Goal: Task Accomplishment & Management: Use online tool/utility

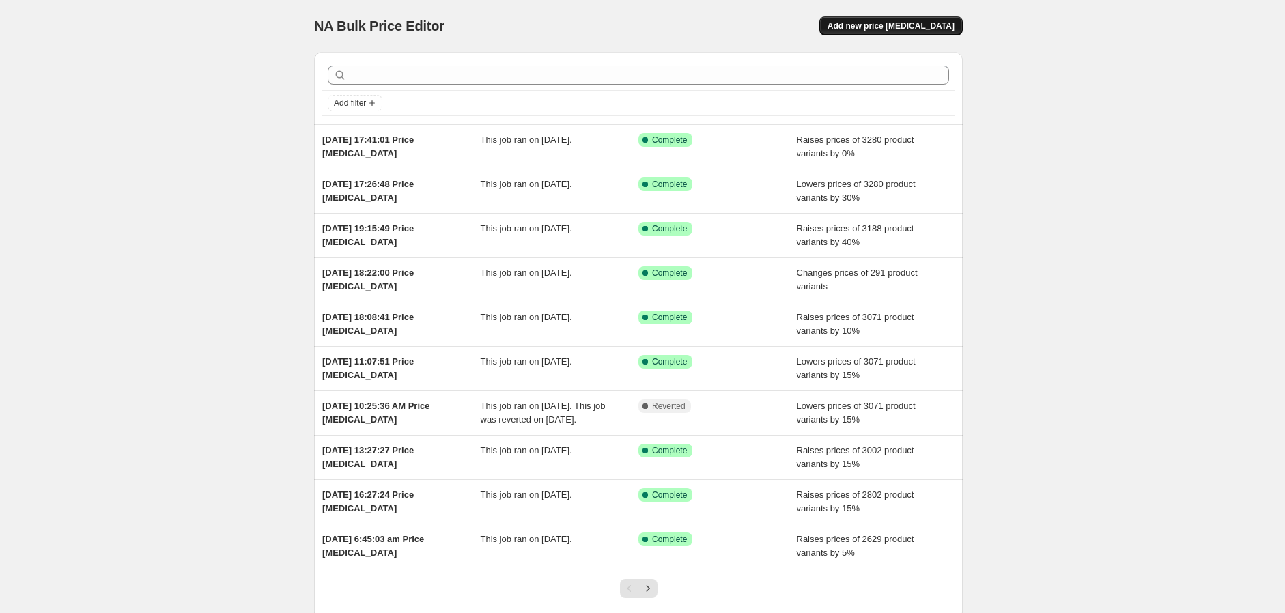
click at [908, 19] on button "Add new price [MEDICAL_DATA]" at bounding box center [891, 25] width 143 height 19
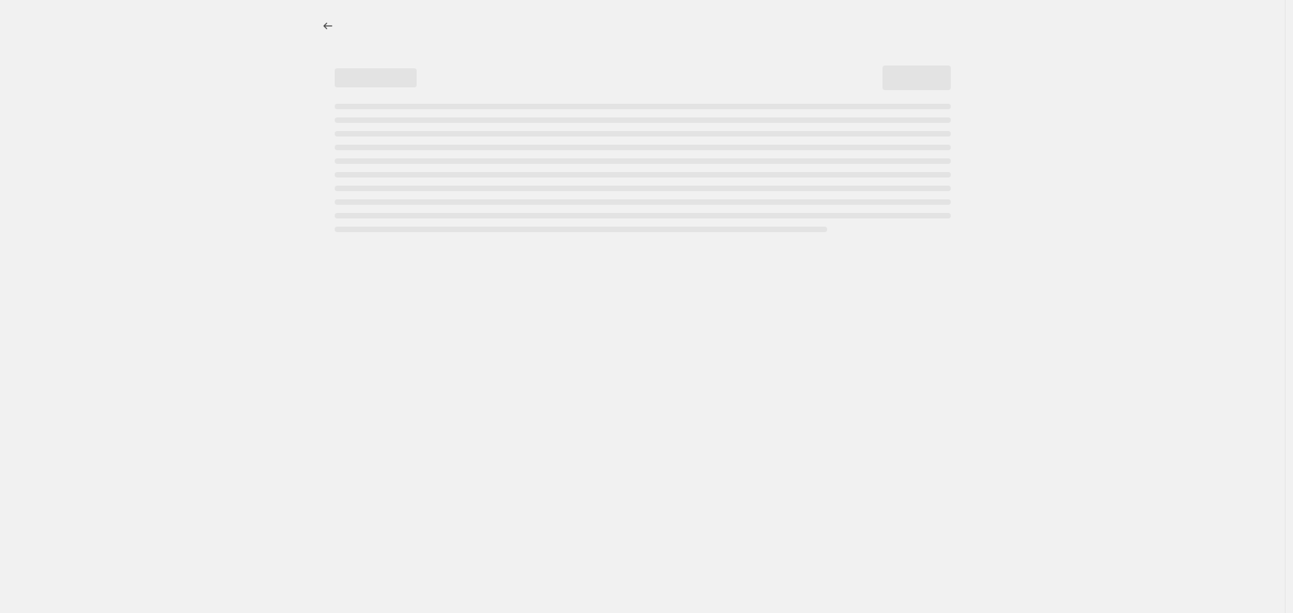
select select "percentage"
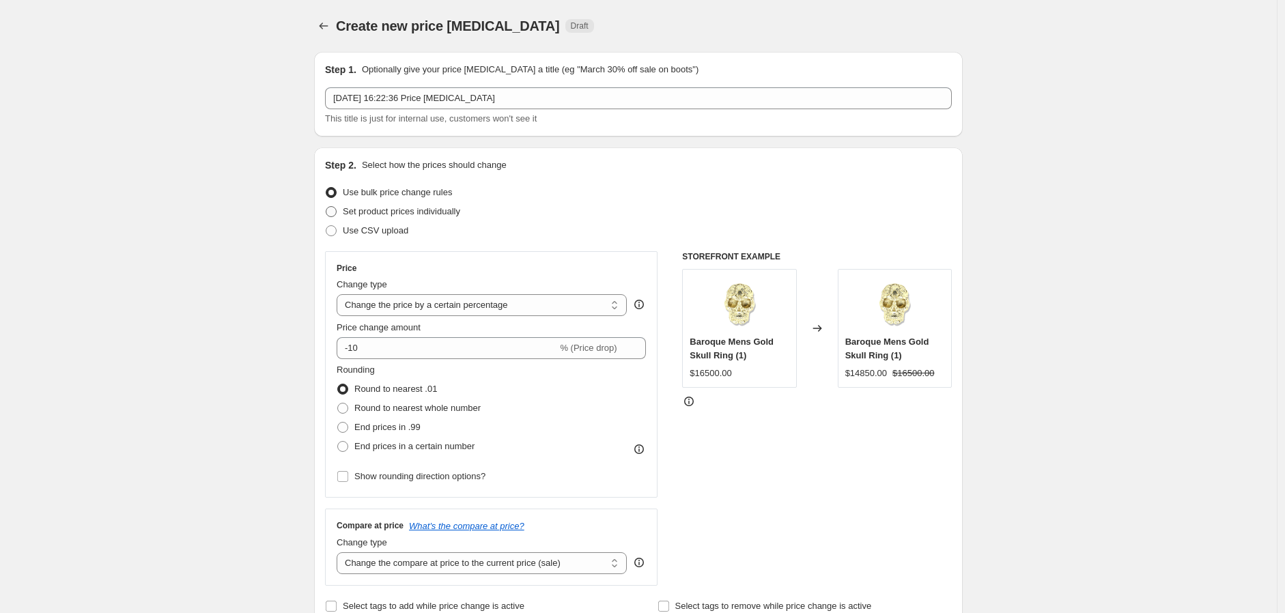
click at [379, 208] on span "Set product prices individually" at bounding box center [401, 211] width 117 height 10
click at [326, 207] on input "Set product prices individually" at bounding box center [326, 206] width 1 height 1
radio input "true"
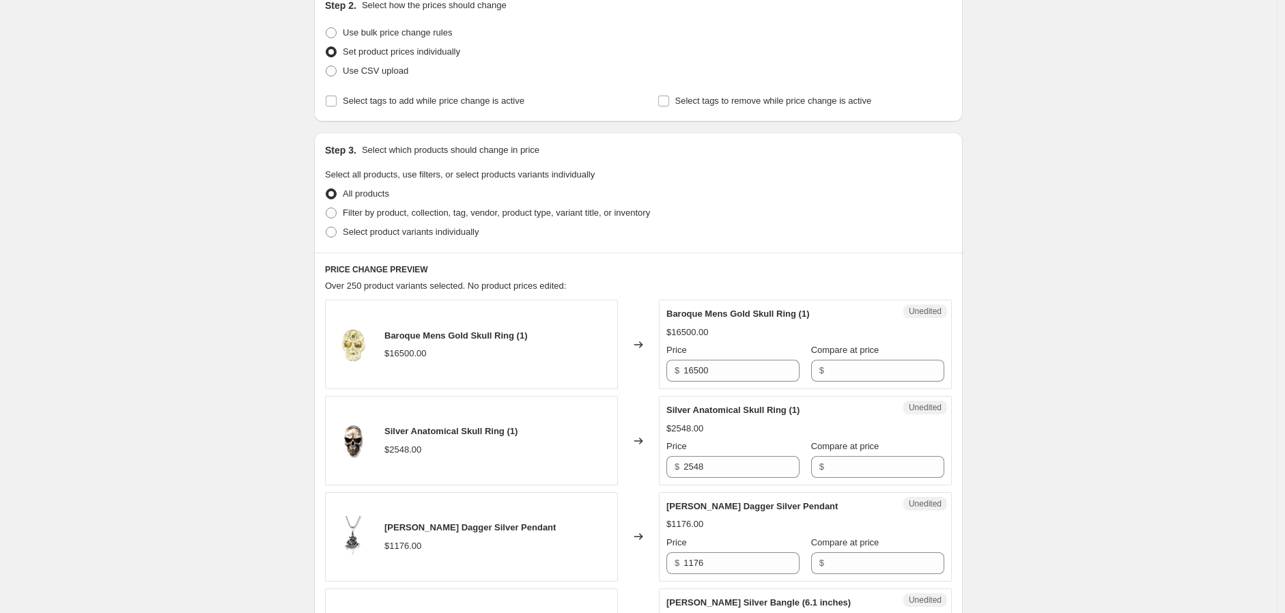
scroll to position [303, 0]
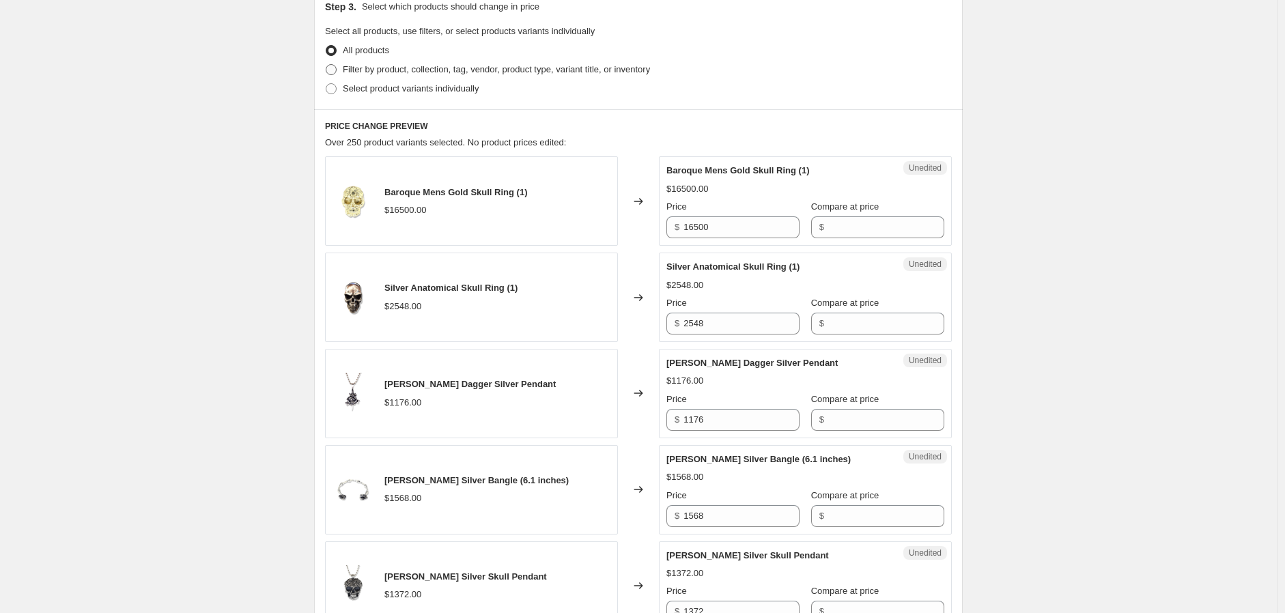
click at [379, 74] on span "Filter by product, collection, tag, vendor, product type, variant title, or inv…" at bounding box center [496, 69] width 307 height 10
click at [326, 65] on input "Filter by product, collection, tag, vendor, product type, variant title, or inv…" at bounding box center [326, 64] width 1 height 1
radio input "true"
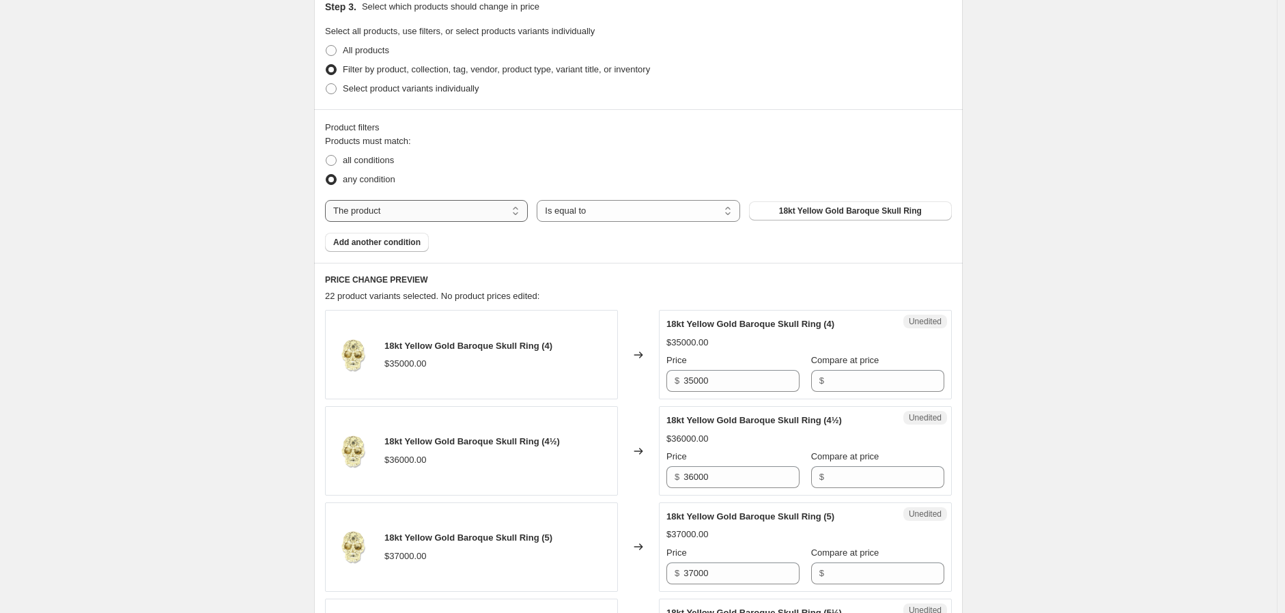
click at [417, 208] on select "The product The product's collection The product's tag The product's vendor The…" at bounding box center [426, 211] width 203 height 22
drag, startPoint x: 800, startPoint y: 218, endPoint x: 704, endPoint y: 247, distance: 100.7
click at [704, 247] on div "Products must match: all conditions any condition The product The product's col…" at bounding box center [638, 193] width 627 height 117
click at [799, 214] on span "18kt Yellow Gold Baroque Skull Ring" at bounding box center [850, 211] width 143 height 11
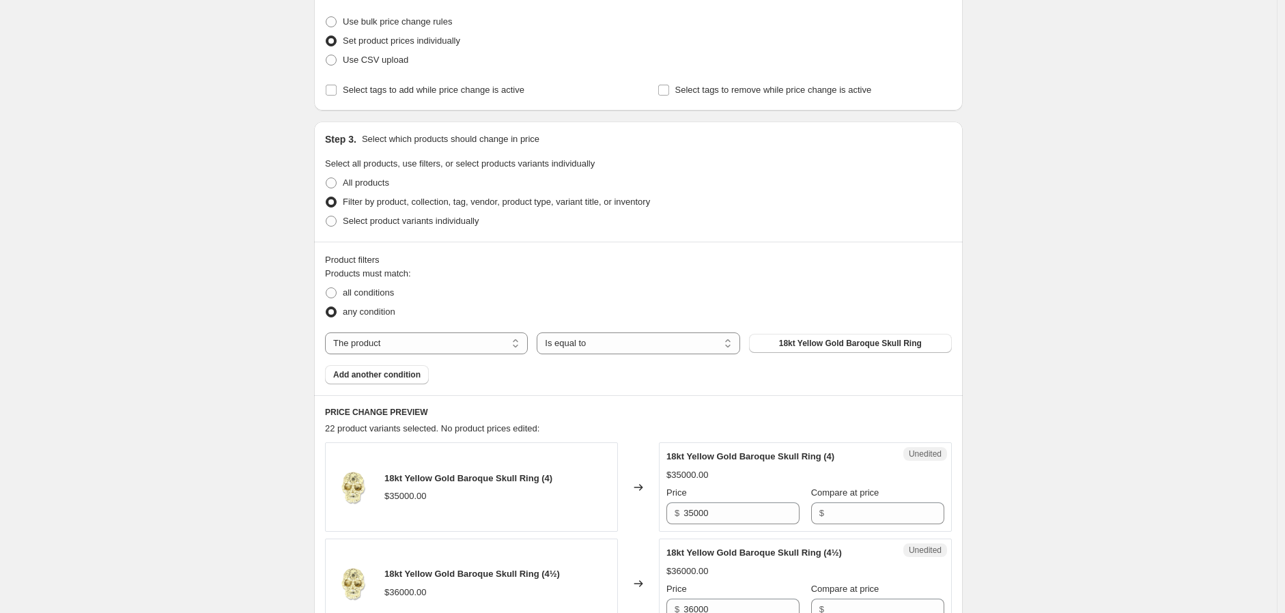
scroll to position [0, 0]
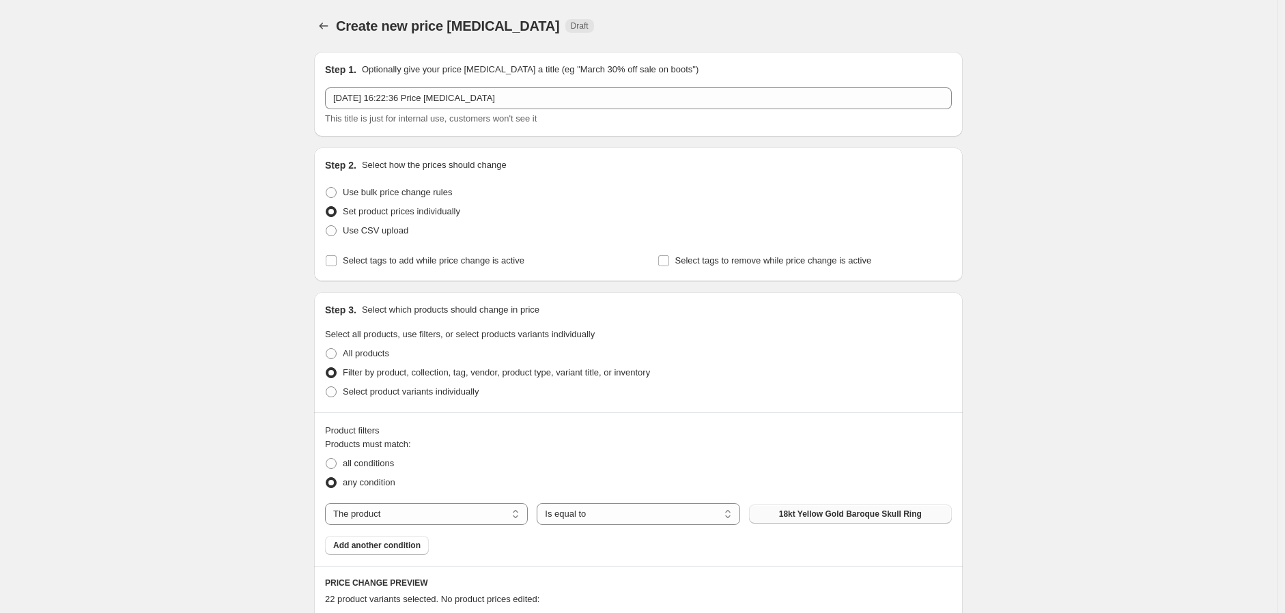
click at [809, 506] on button "18kt Yellow Gold Baroque Skull Ring" at bounding box center [850, 514] width 203 height 19
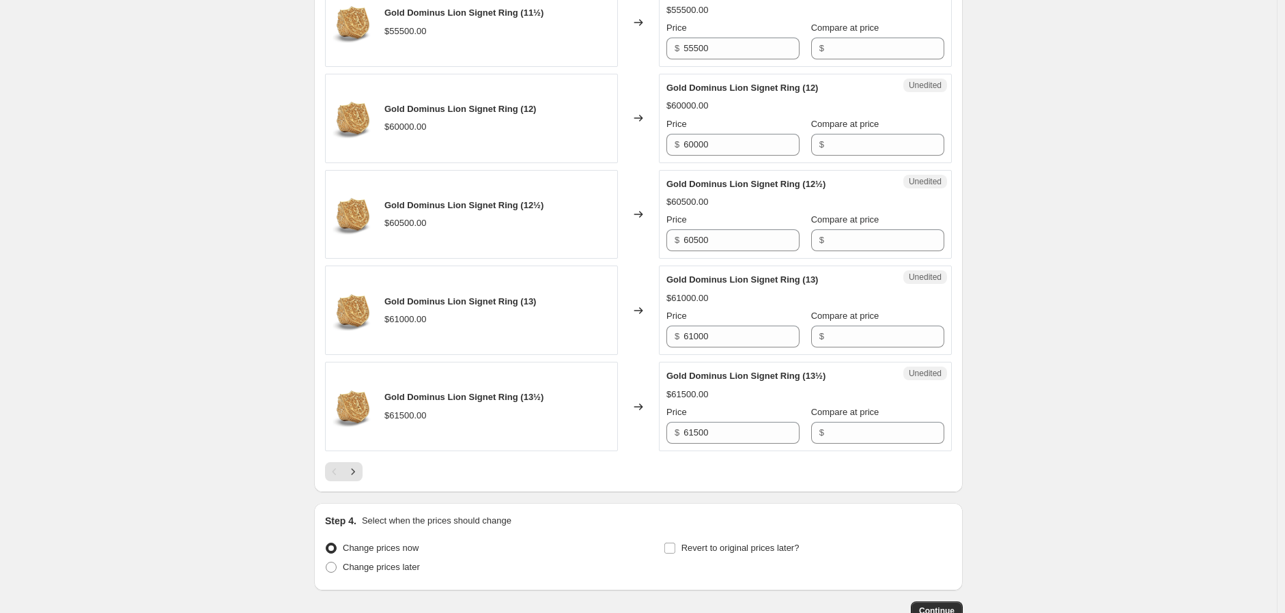
scroll to position [2171, 0]
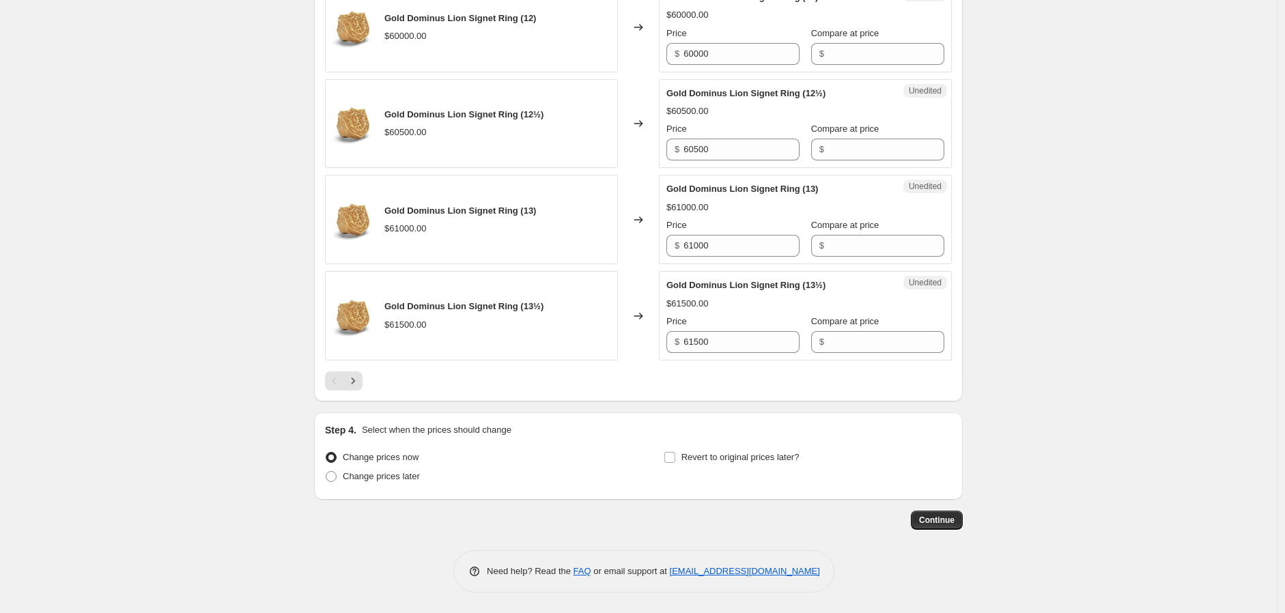
click at [538, 307] on span "Gold Dominus Lion Signet Ring (13½)" at bounding box center [464, 306] width 159 height 10
click at [352, 385] on icon "Next" at bounding box center [353, 381] width 14 height 14
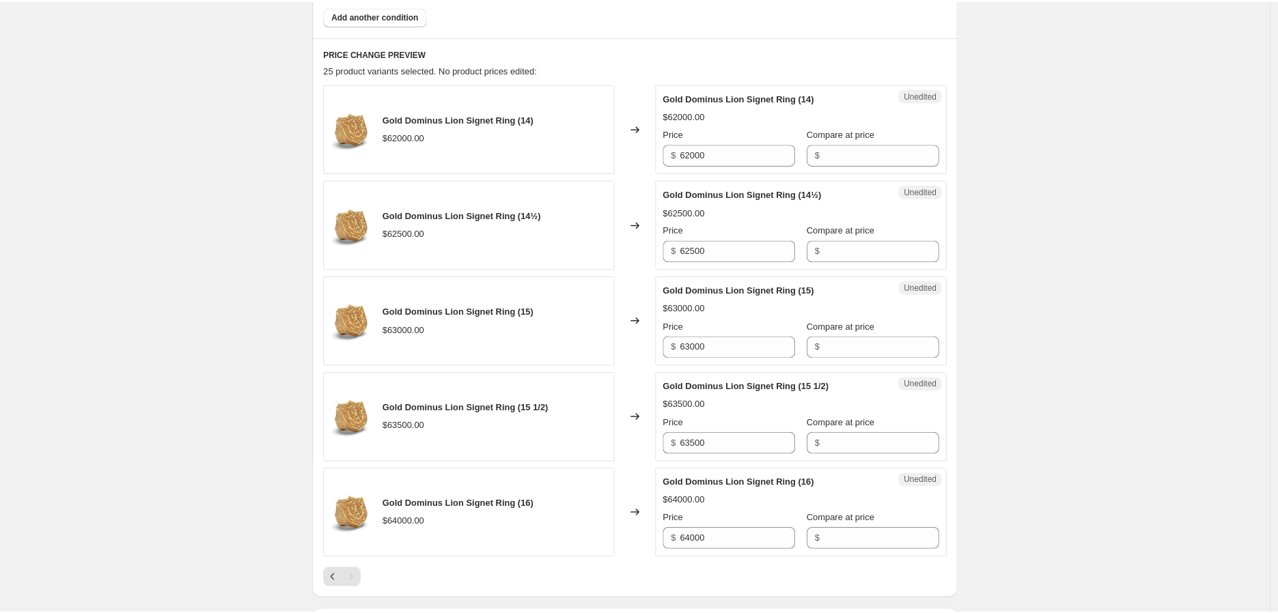
scroll to position [120, 0]
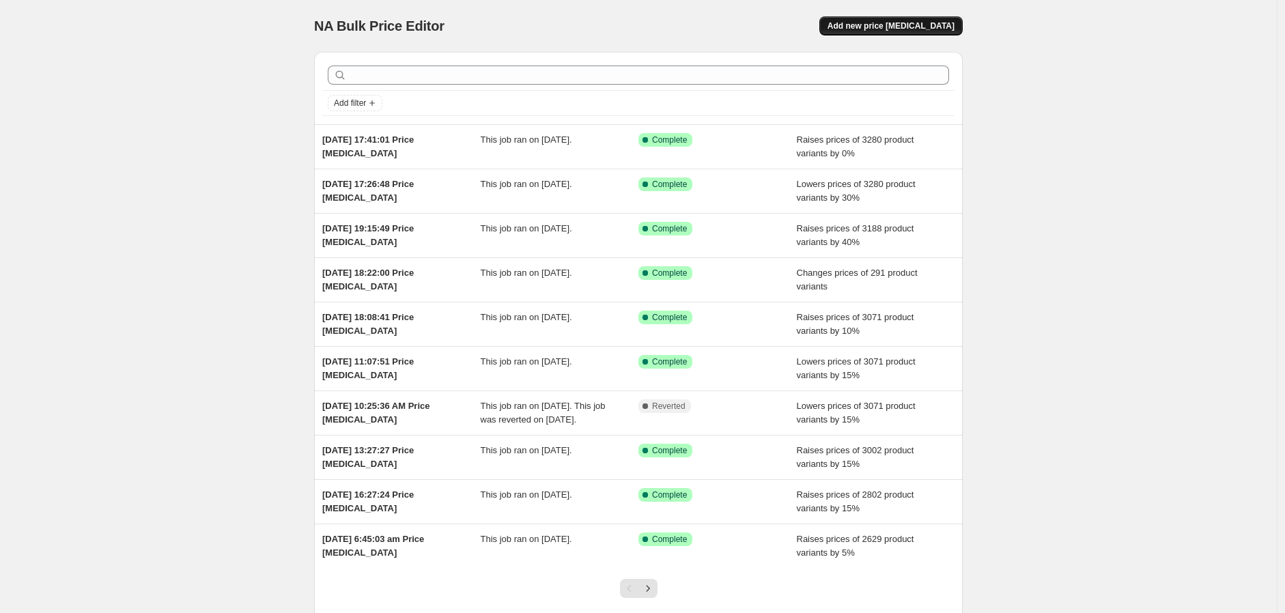
click at [871, 23] on span "Add new price change job" at bounding box center [891, 25] width 127 height 11
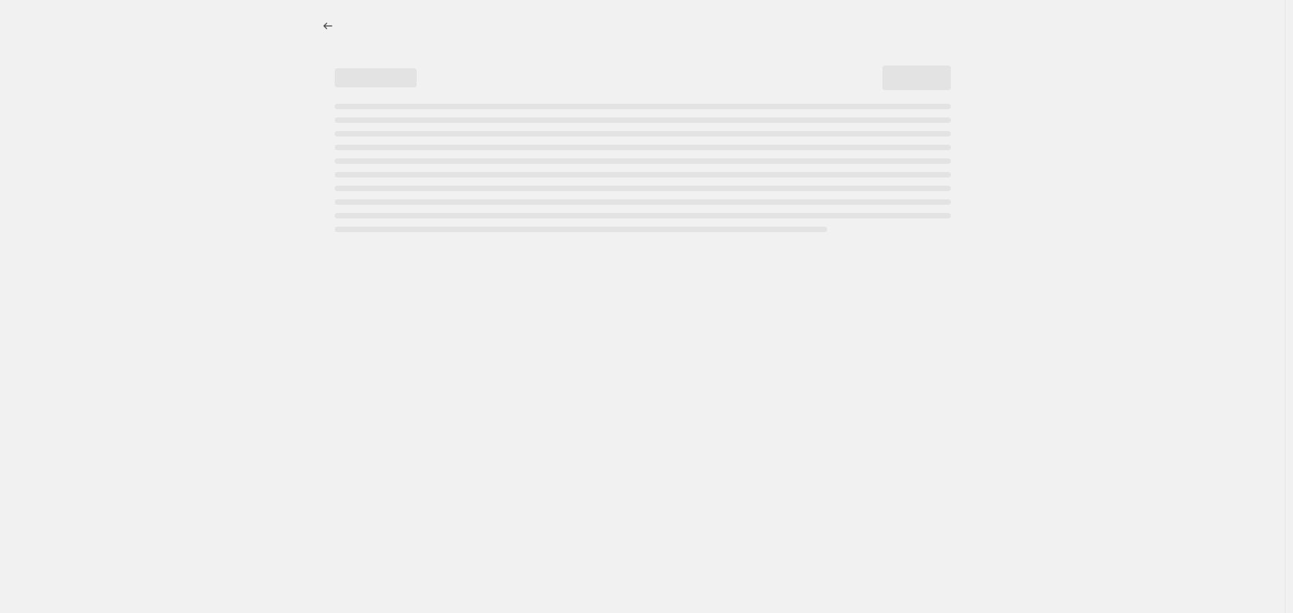
select select "percentage"
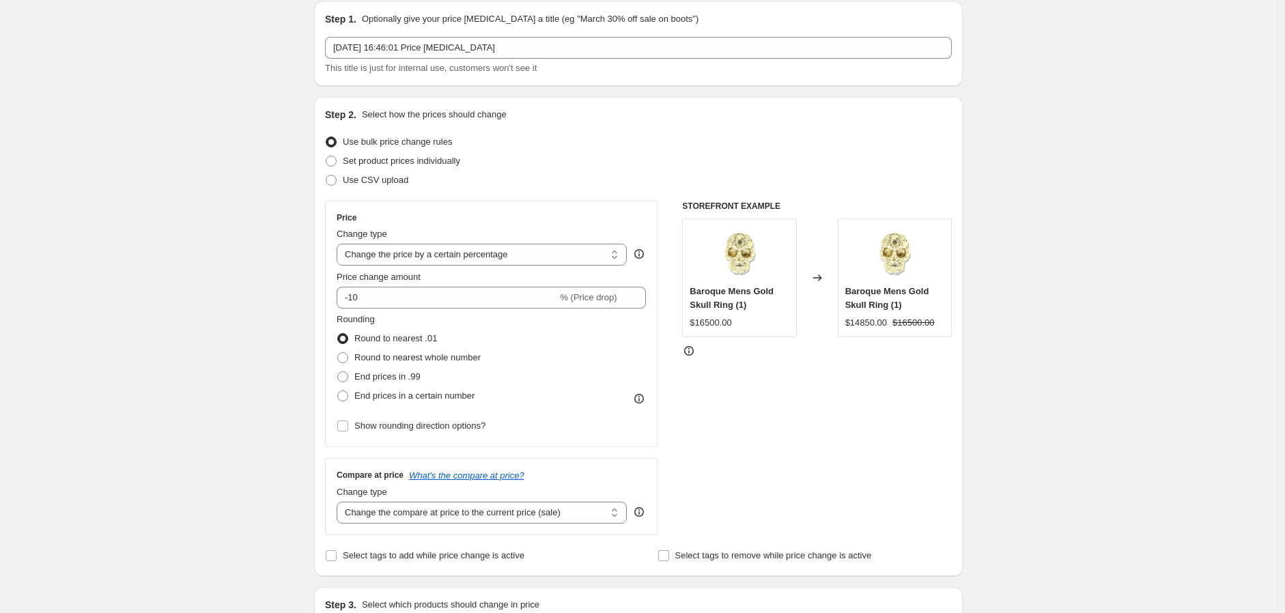
scroll to position [76, 0]
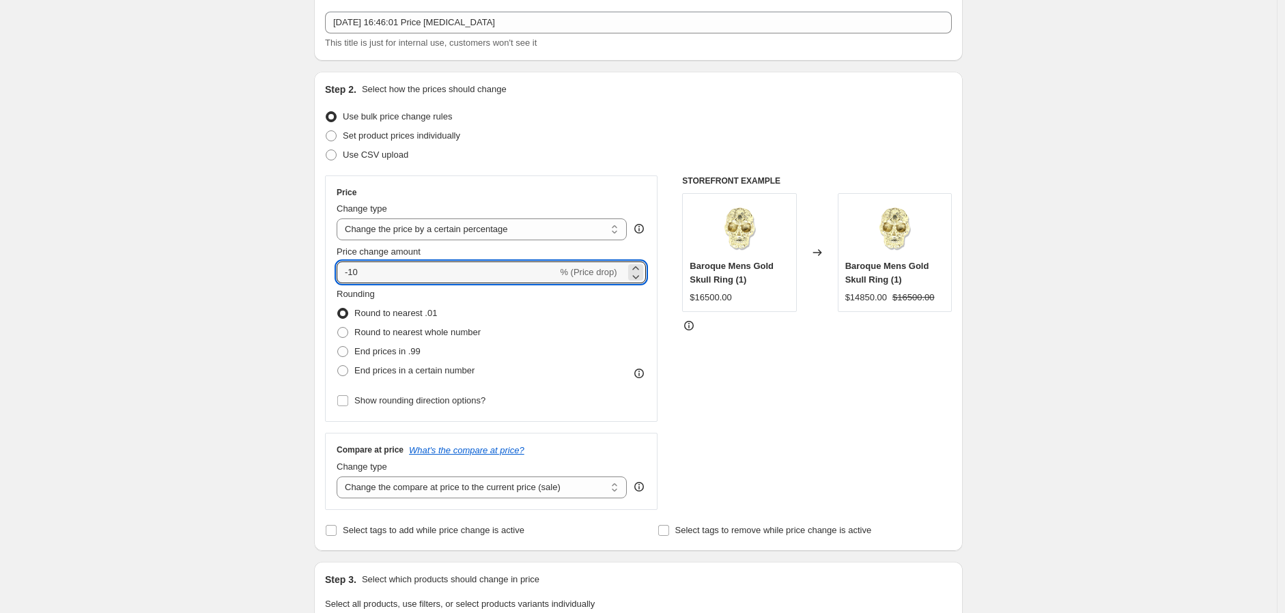
drag, startPoint x: 373, startPoint y: 270, endPoint x: 311, endPoint y: 266, distance: 61.6
click at [311, 266] on div "Step 1. Optionally give your price change job a title (eg "March 30% off sale o…" at bounding box center [633, 585] width 660 height 1241
drag, startPoint x: 386, startPoint y: 268, endPoint x: 309, endPoint y: 280, distance: 77.4
click at [309, 280] on div "Step 1. Optionally give your price change job a title (eg "March 30% off sale o…" at bounding box center [633, 585] width 660 height 1241
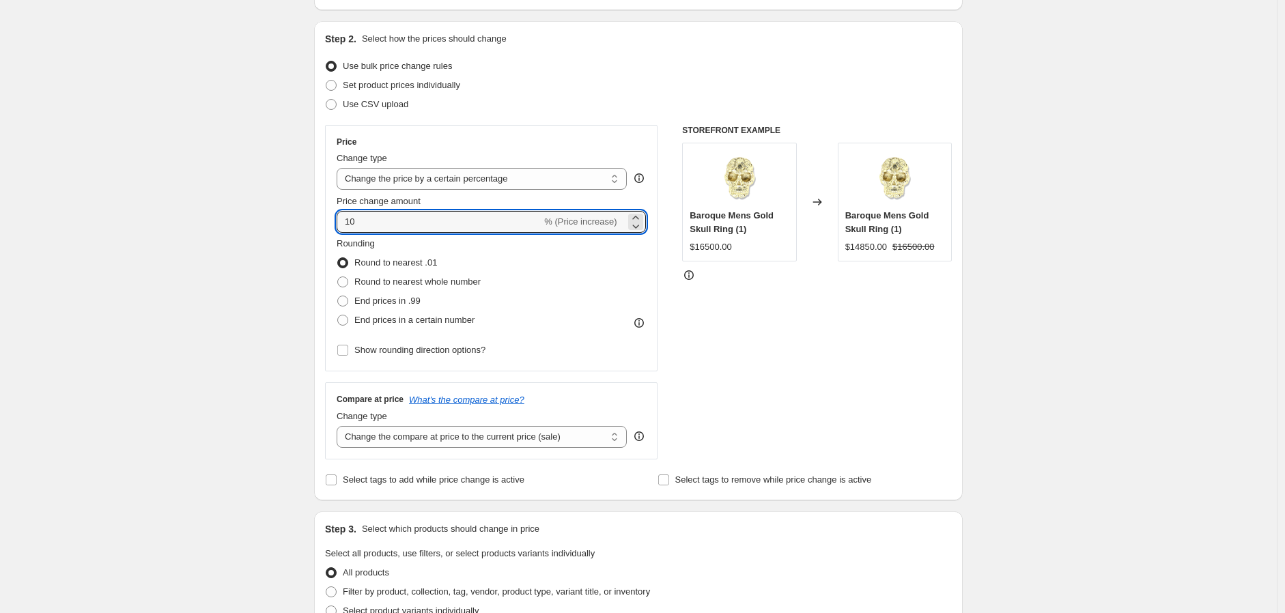
scroll to position [152, 0]
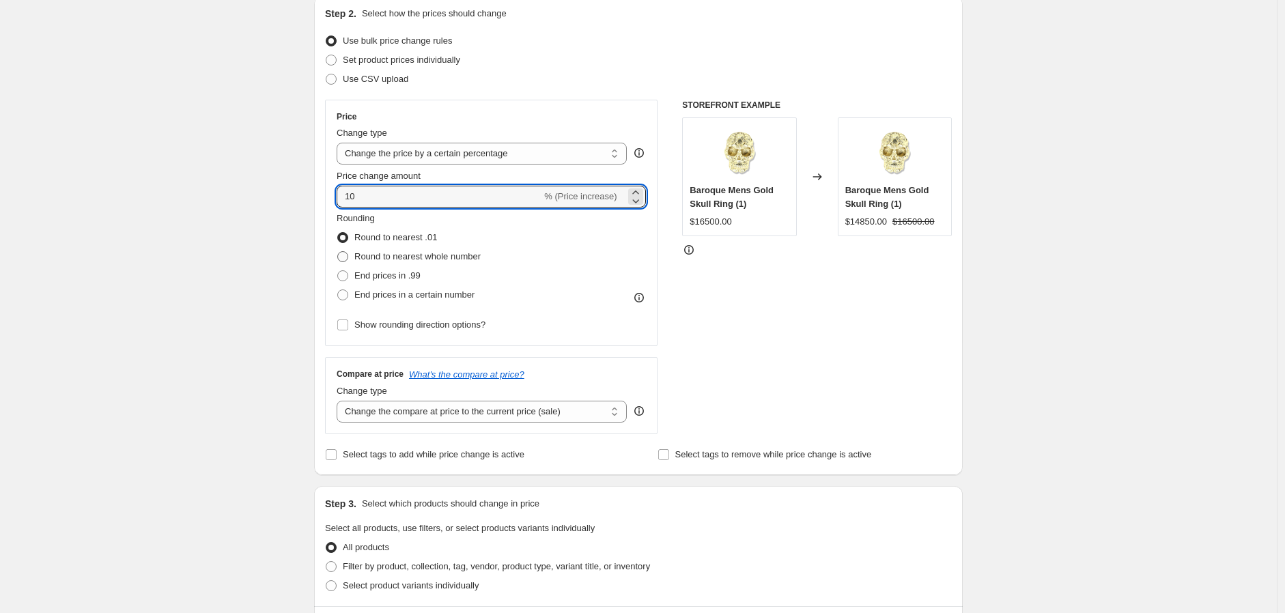
type input "10"
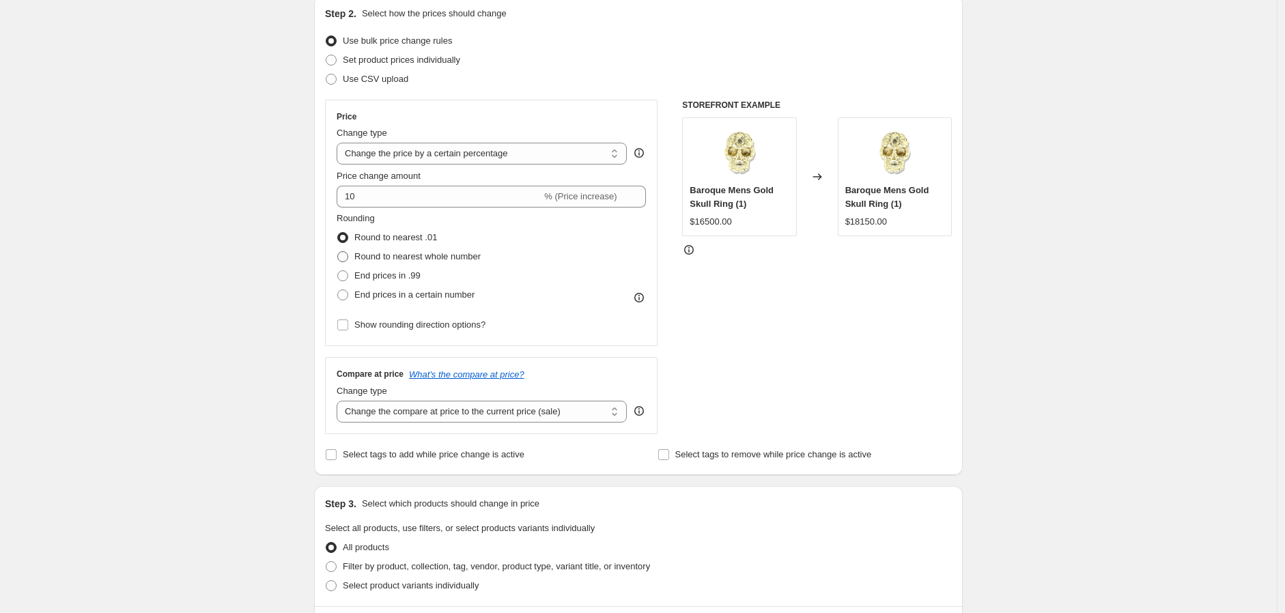
click at [346, 257] on span at bounding box center [342, 256] width 11 height 11
click at [338, 252] on input "Round to nearest whole number" at bounding box center [337, 251] width 1 height 1
radio input "true"
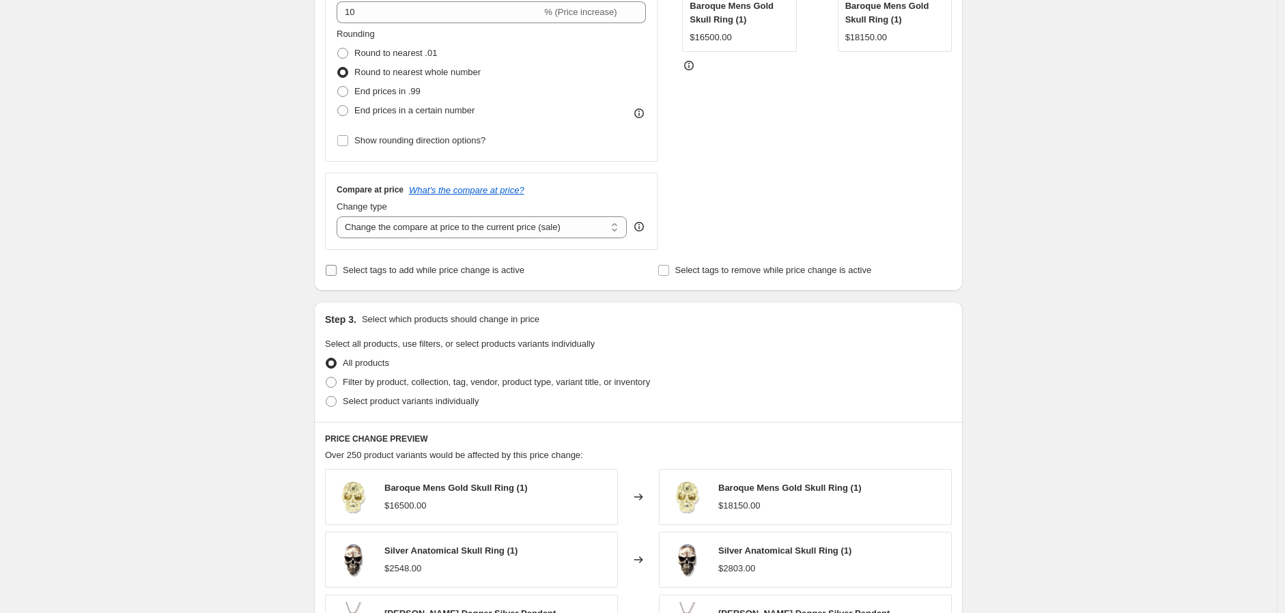
scroll to position [227, 0]
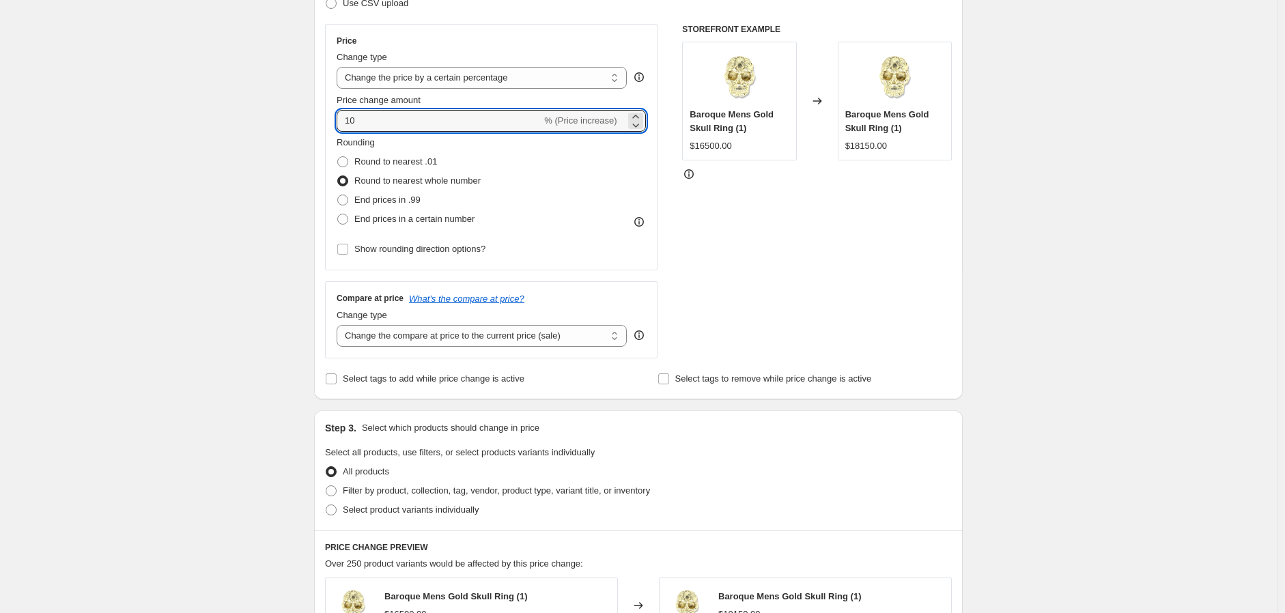
drag, startPoint x: 384, startPoint y: 120, endPoint x: 329, endPoint y: 126, distance: 55.7
click at [329, 126] on div "Price Change type Change the price to a certain amount Change the price by a ce…" at bounding box center [491, 147] width 333 height 247
type input "51"
click at [781, 207] on div "STOREFRONT EXAMPLE Baroque Mens Gold Skull Ring (1) $16500.00 Changed to Baroqu…" at bounding box center [817, 191] width 270 height 335
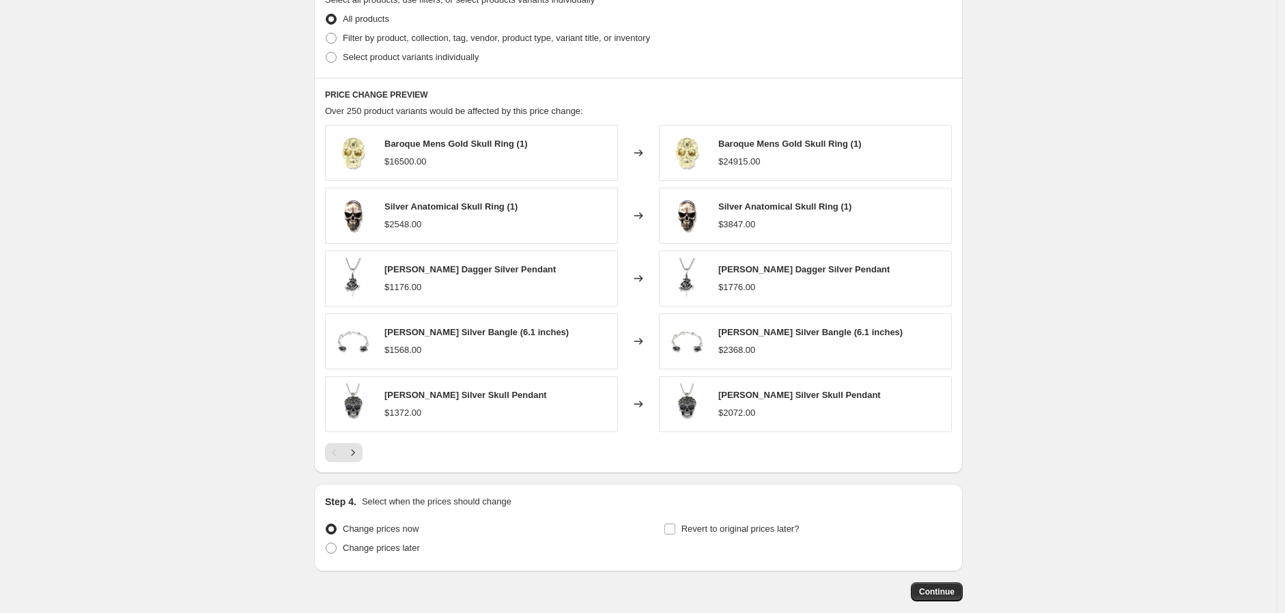
scroll to position [683, 0]
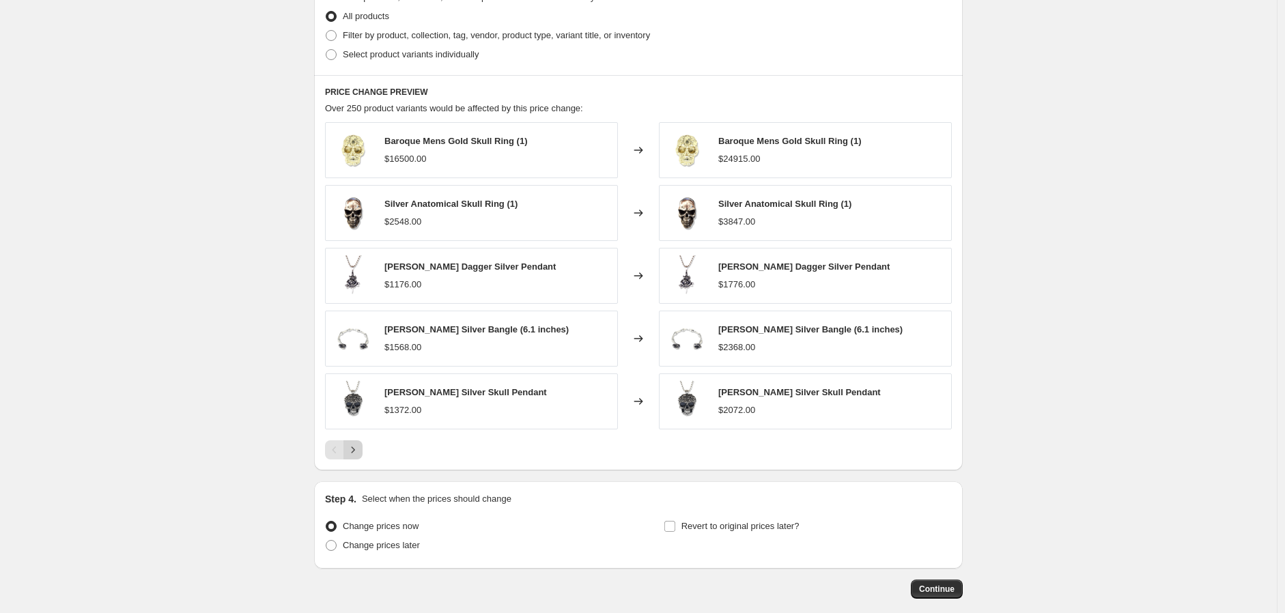
click at [357, 450] on icon "Next" at bounding box center [353, 450] width 14 height 14
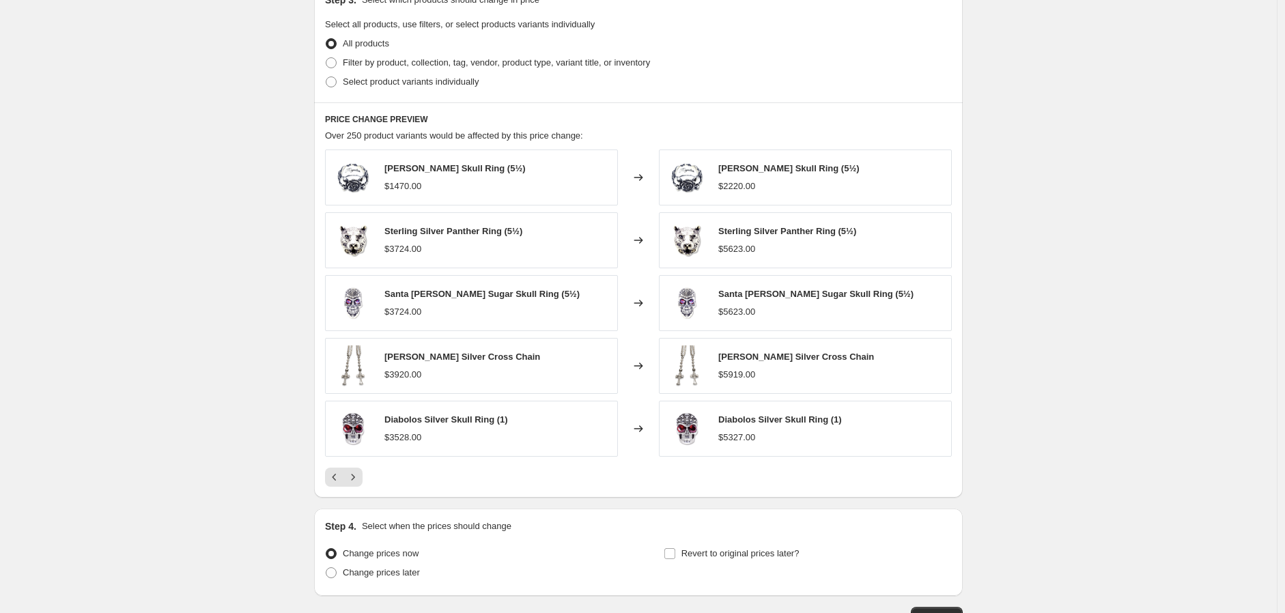
scroll to position [753, 0]
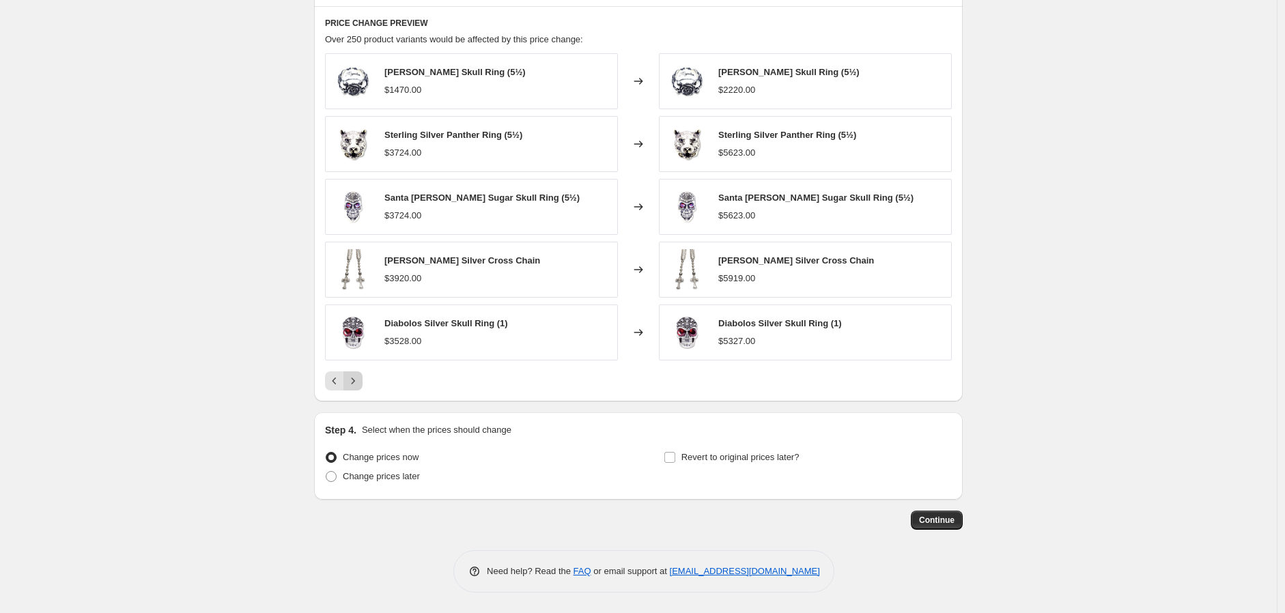
click at [358, 380] on icon "Next" at bounding box center [353, 381] width 14 height 14
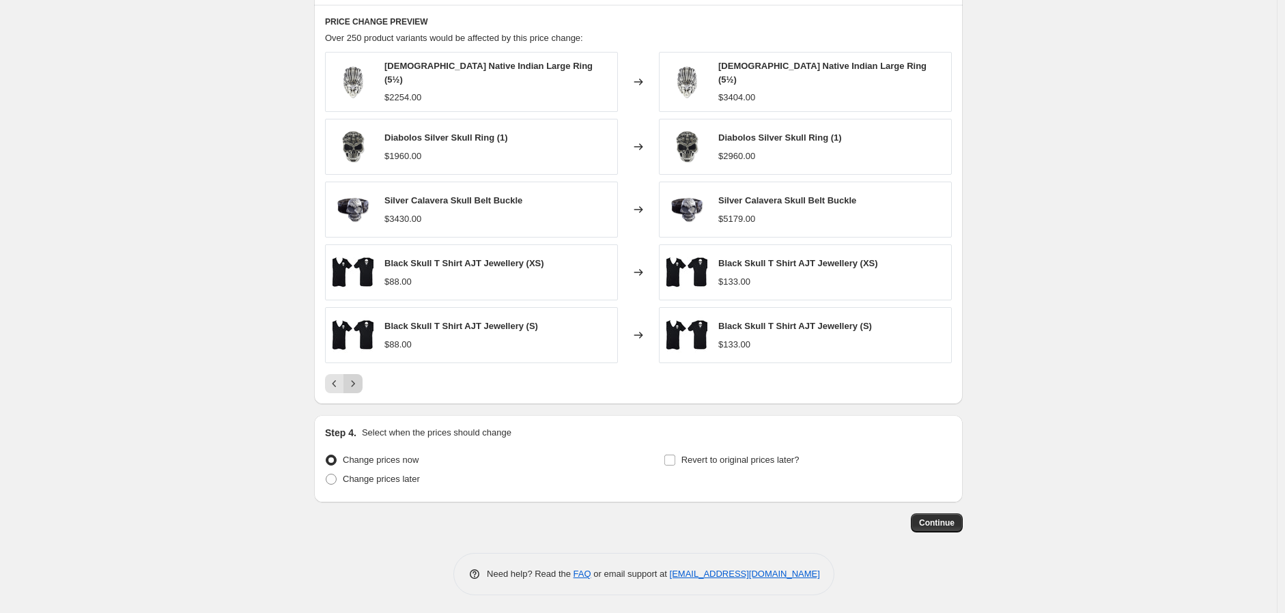
click at [358, 380] on icon "Next" at bounding box center [353, 384] width 14 height 14
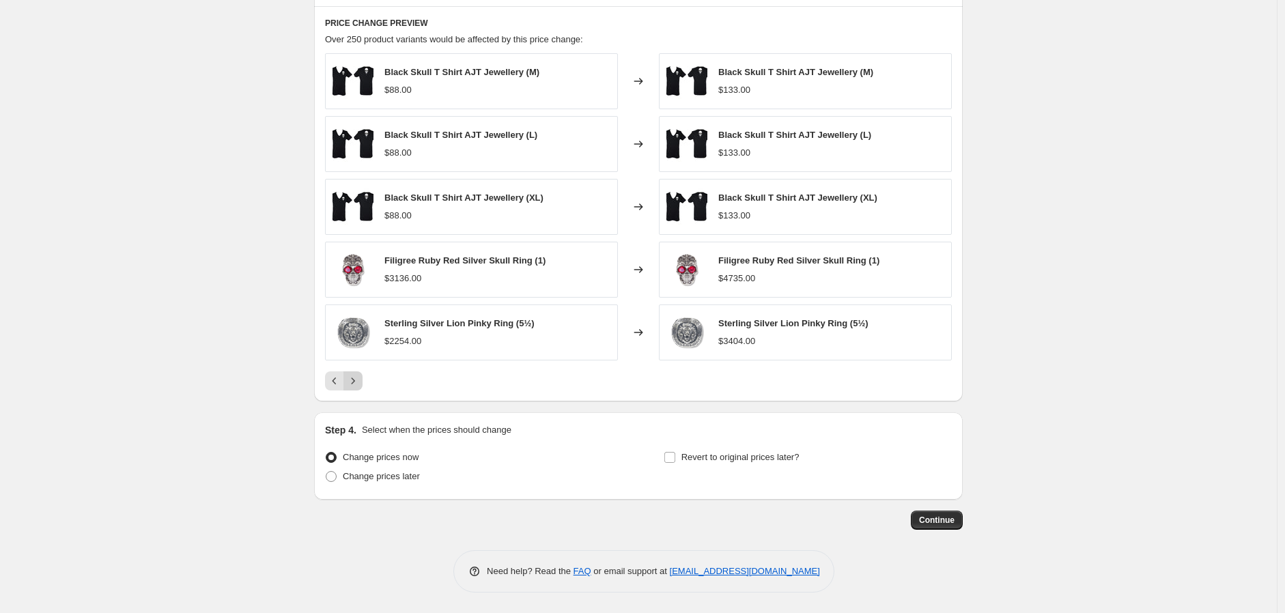
click at [357, 385] on icon "Next" at bounding box center [353, 381] width 14 height 14
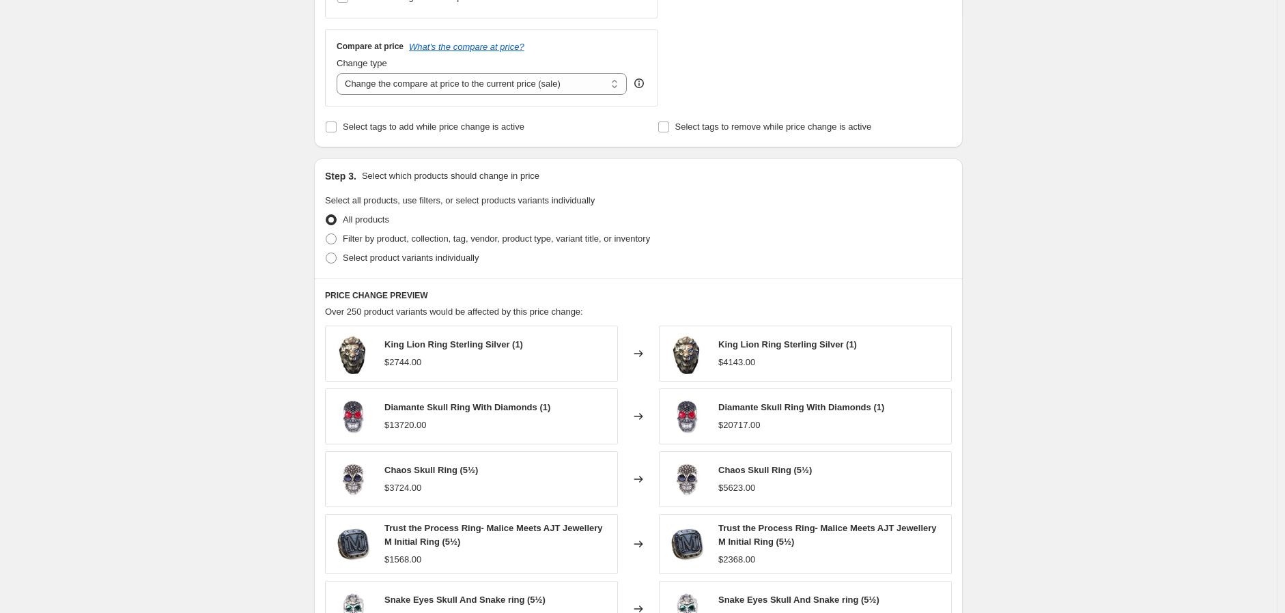
scroll to position [222, 0]
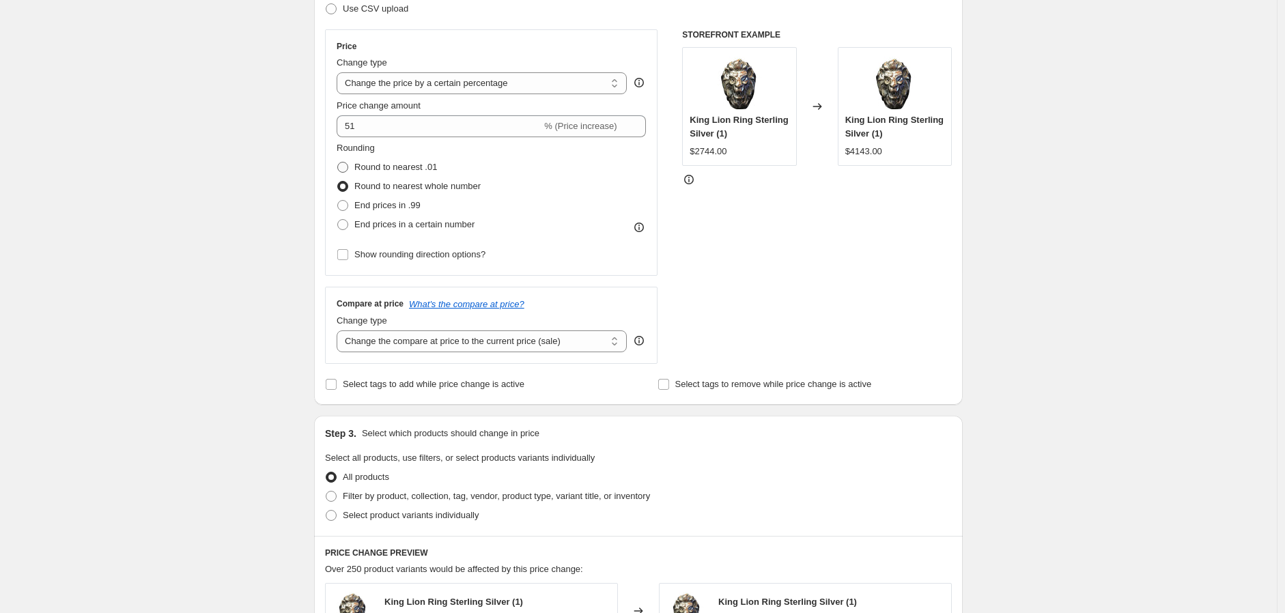
click at [370, 165] on span "Round to nearest .01" at bounding box center [395, 167] width 83 height 10
click at [338, 163] on input "Round to nearest .01" at bounding box center [337, 162] width 1 height 1
radio input "true"
click at [346, 188] on span at bounding box center [342, 186] width 11 height 11
click at [338, 182] on input "Round to nearest whole number" at bounding box center [337, 181] width 1 height 1
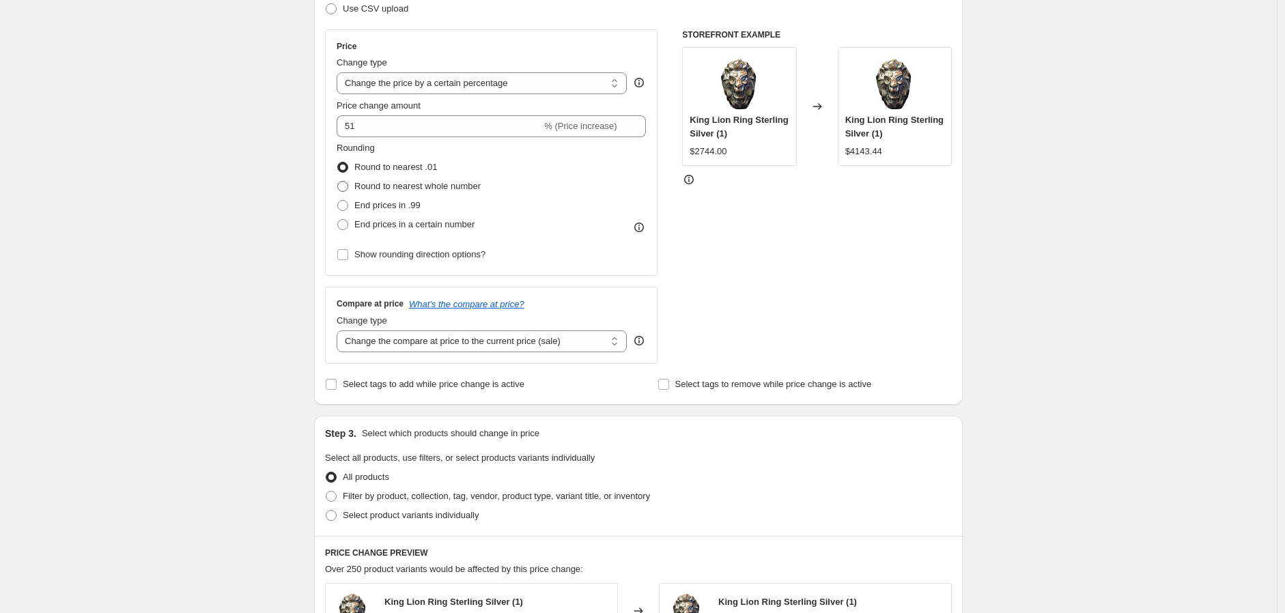
radio input "true"
click at [344, 250] on input "Show rounding direction options?" at bounding box center [342, 254] width 11 height 11
checkbox input "true"
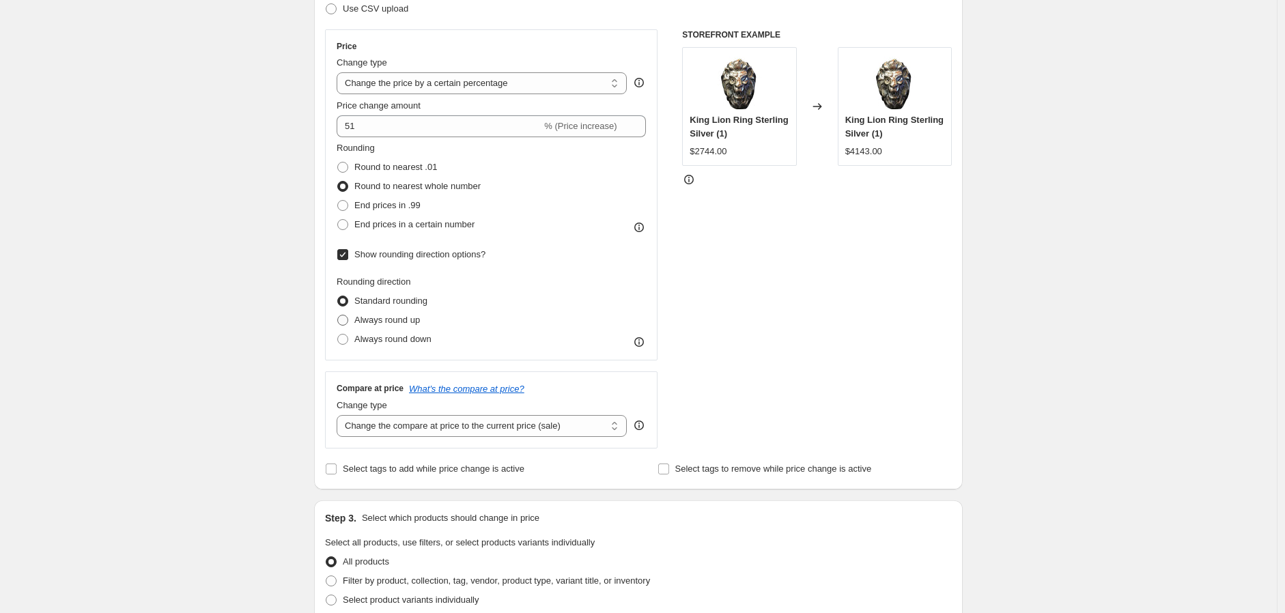
click at [348, 316] on span at bounding box center [342, 320] width 11 height 11
click at [338, 316] on input "Always round up" at bounding box center [337, 315] width 1 height 1
radio input "true"
click at [345, 301] on span at bounding box center [342, 301] width 11 height 11
click at [338, 296] on input "Standard rounding" at bounding box center [337, 296] width 1 height 1
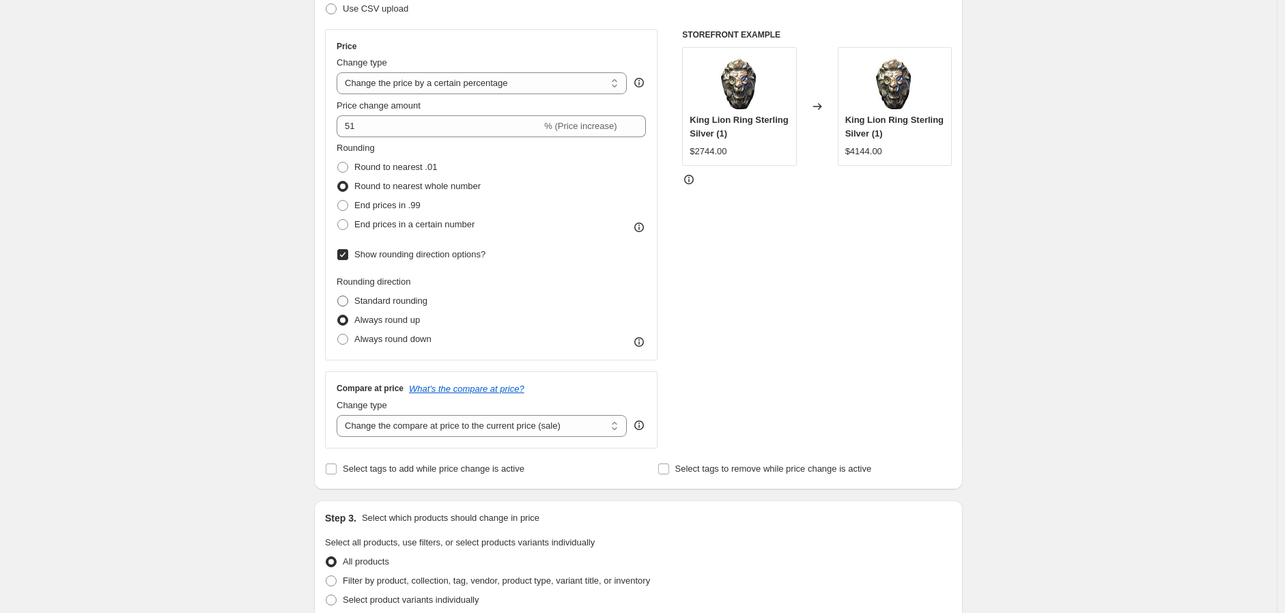
radio input "true"
click at [343, 316] on span at bounding box center [342, 320] width 11 height 11
click at [338, 316] on input "Always round up" at bounding box center [337, 315] width 1 height 1
radio input "true"
click at [347, 256] on input "Show rounding direction options?" at bounding box center [342, 254] width 11 height 11
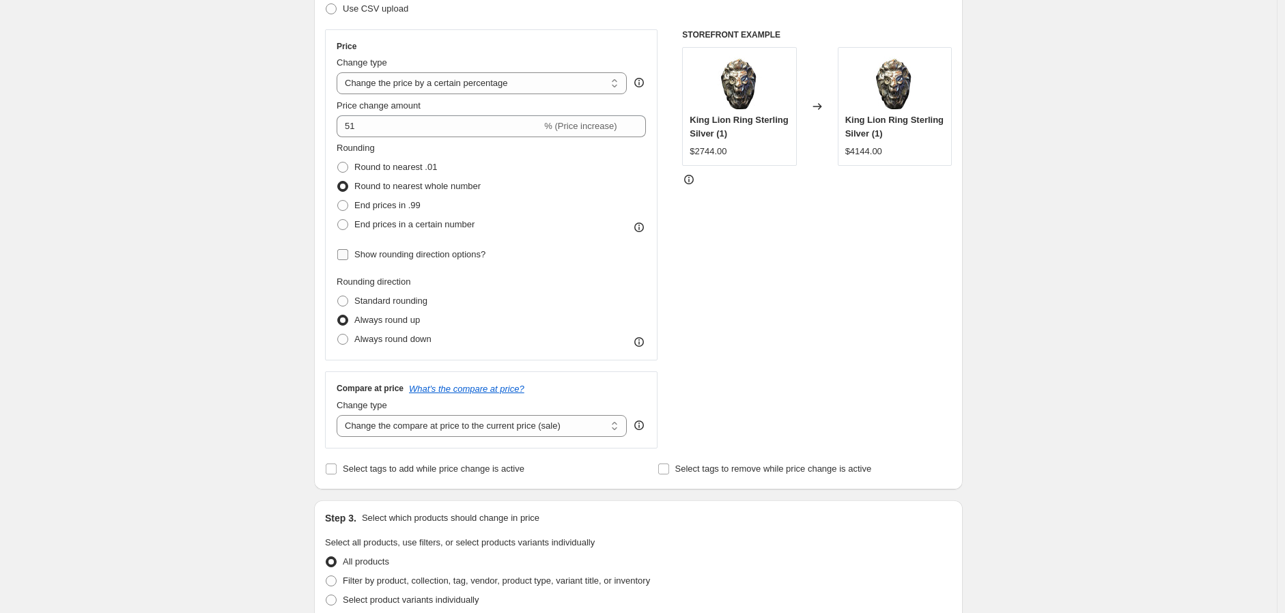
checkbox input "false"
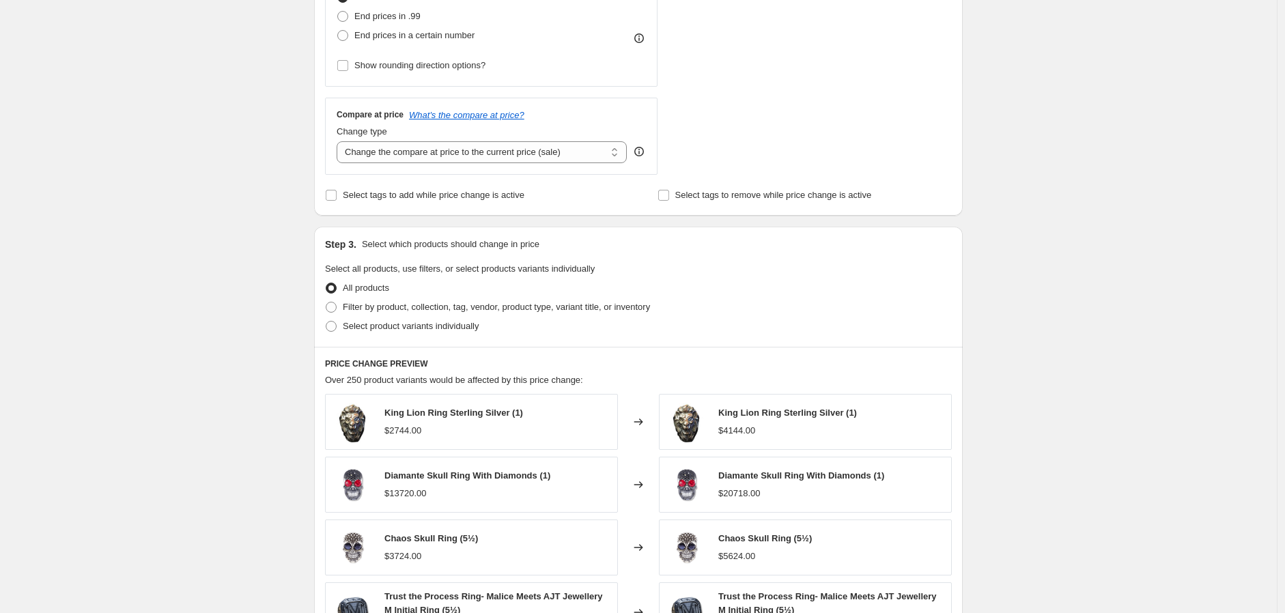
scroll to position [678, 0]
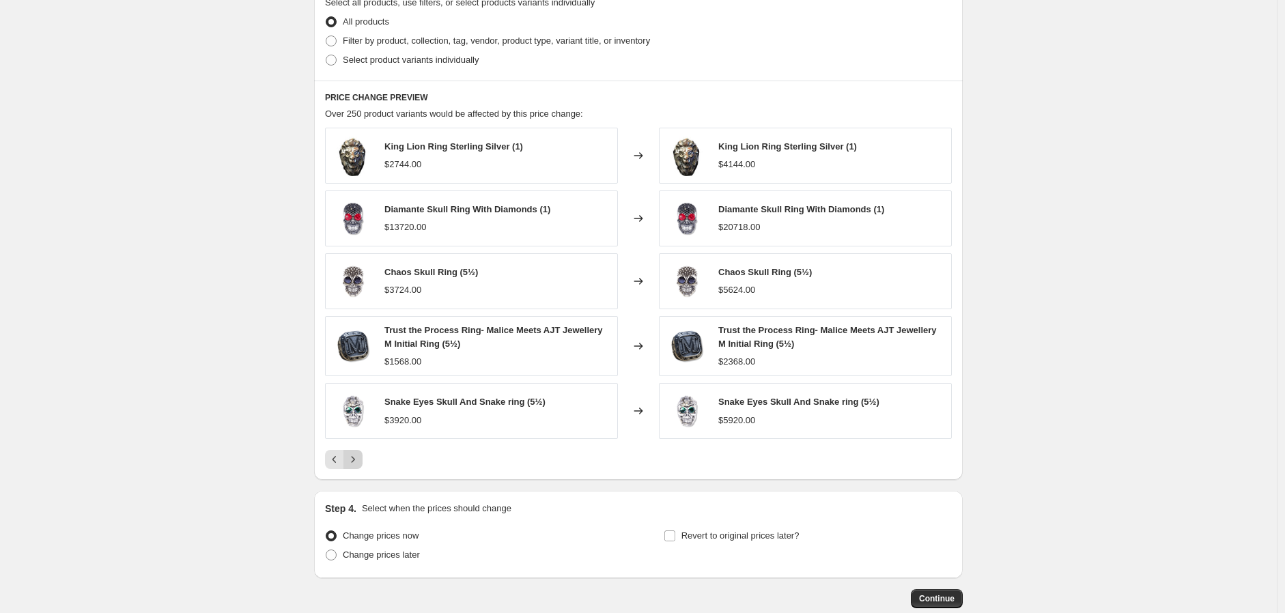
click at [360, 458] on icon "Next" at bounding box center [353, 460] width 14 height 14
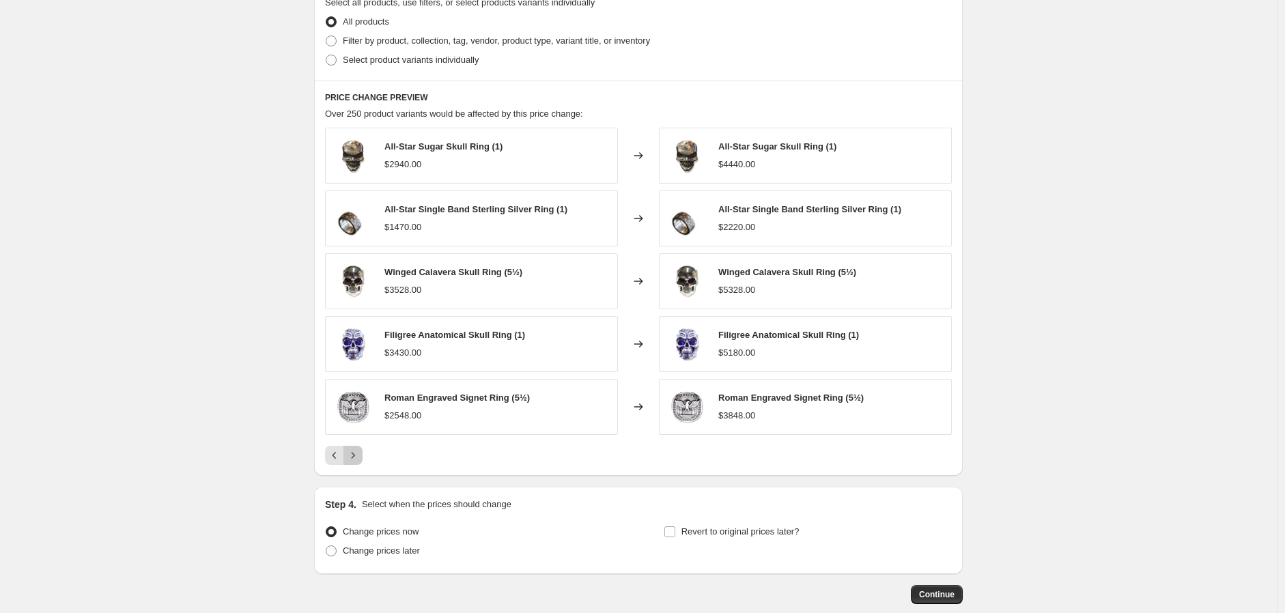
click at [357, 459] on icon "Next" at bounding box center [353, 456] width 14 height 14
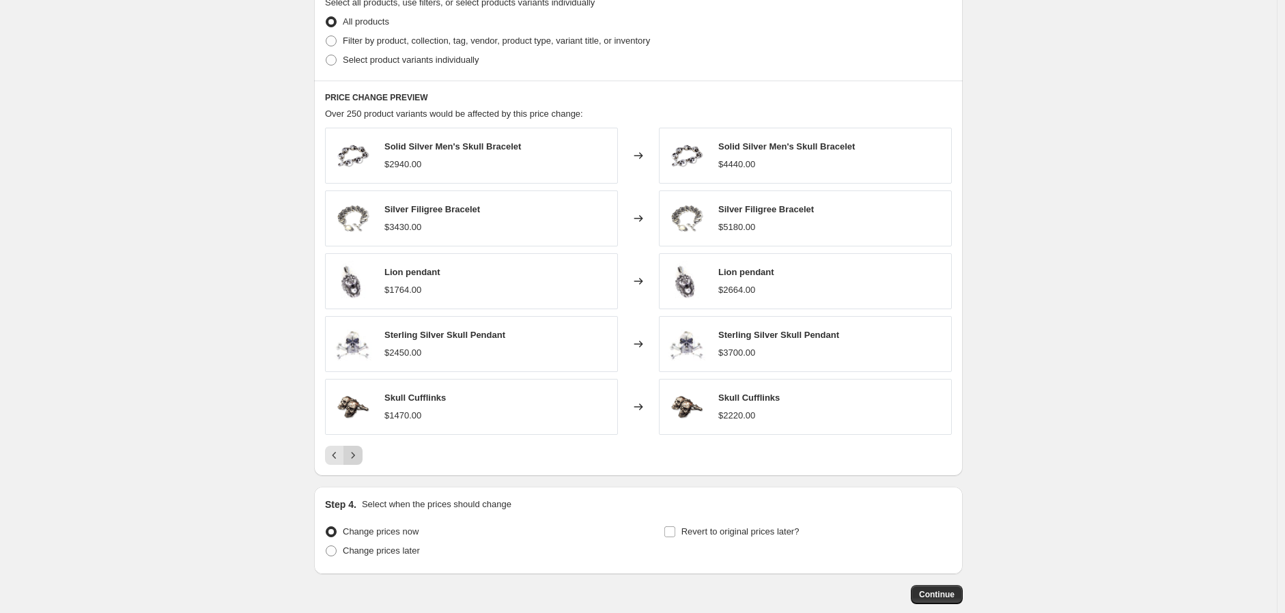
click at [357, 459] on icon "Next" at bounding box center [353, 456] width 14 height 14
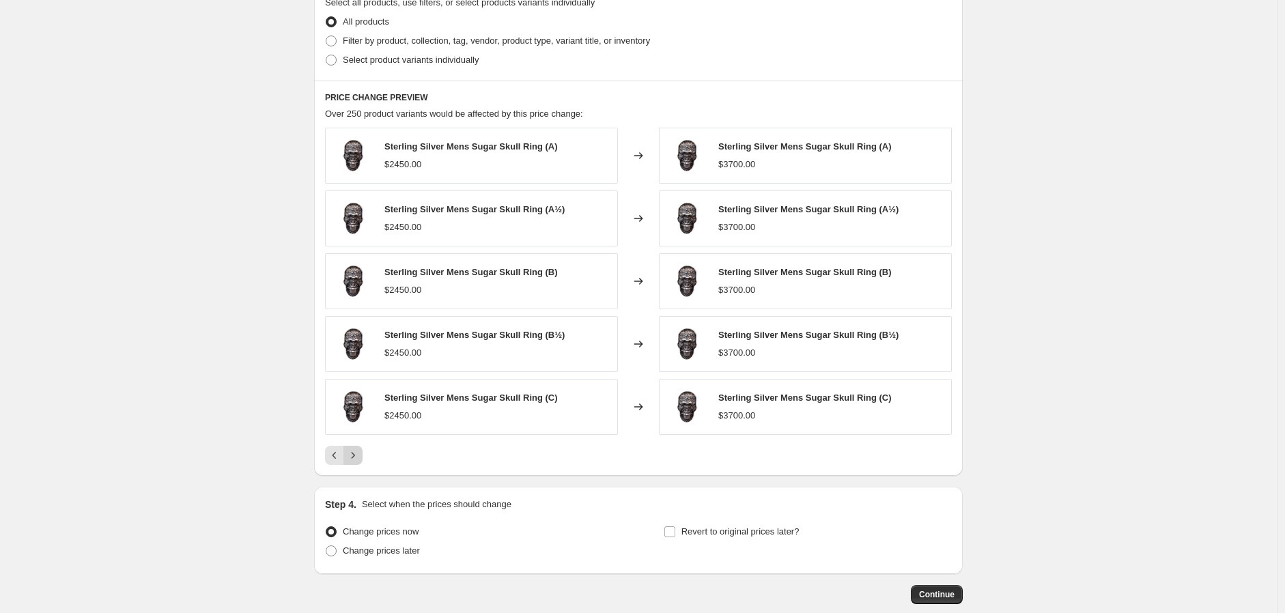
click at [357, 459] on icon "Next" at bounding box center [353, 456] width 14 height 14
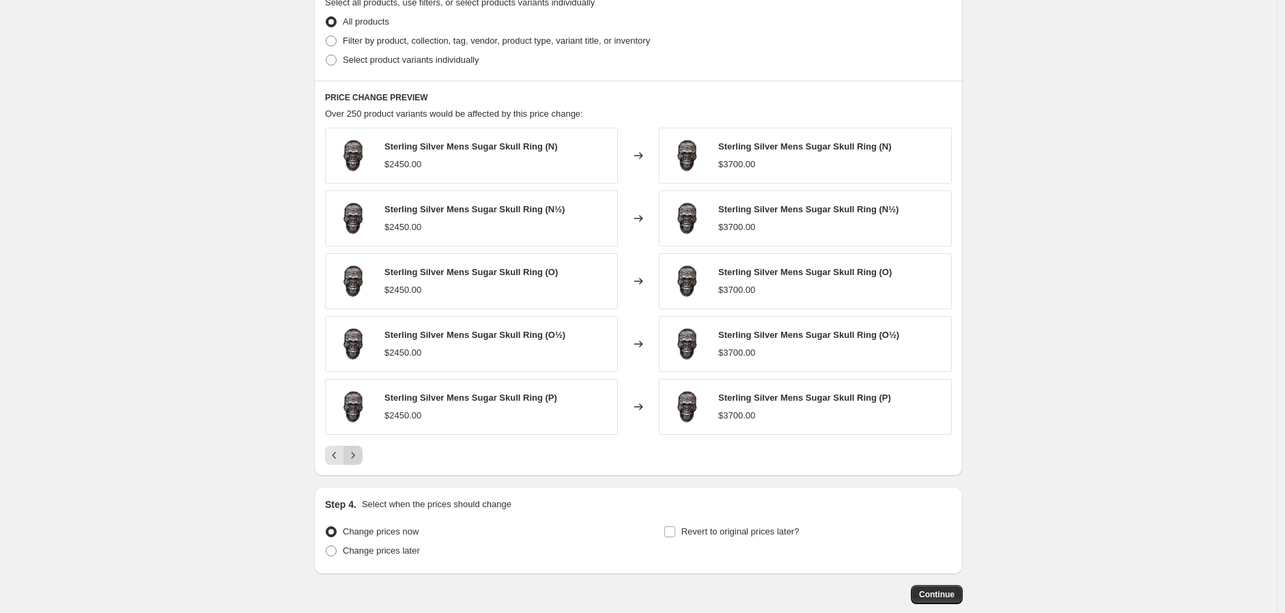
click at [357, 459] on icon "Next" at bounding box center [353, 456] width 14 height 14
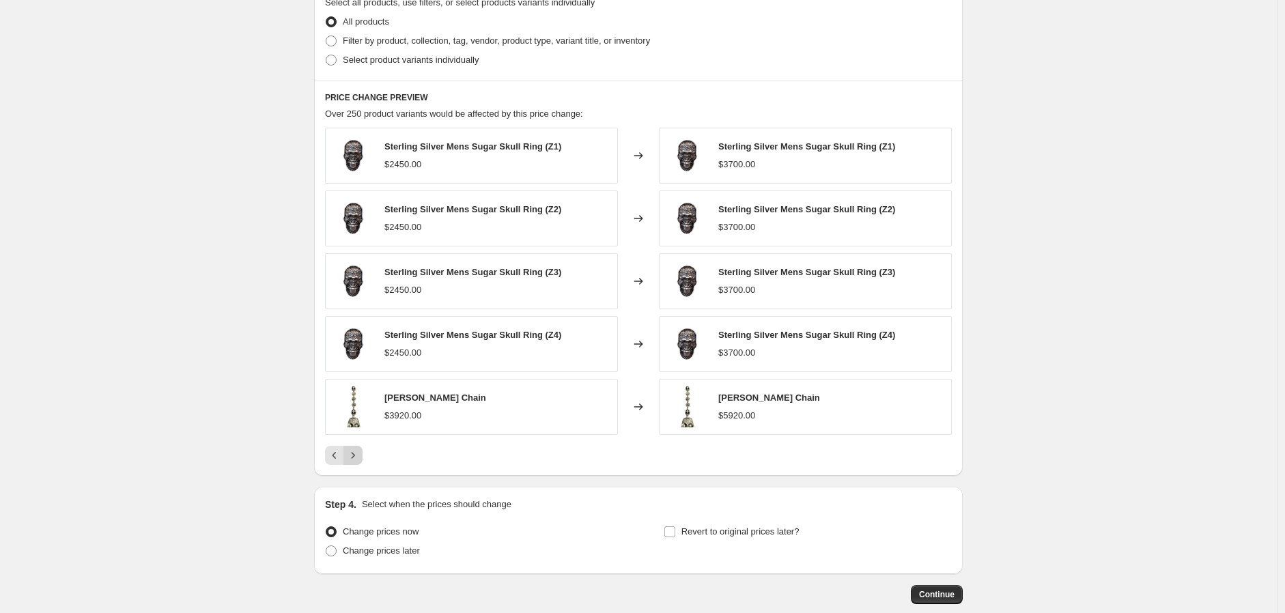
click at [357, 459] on icon "Next" at bounding box center [353, 456] width 14 height 14
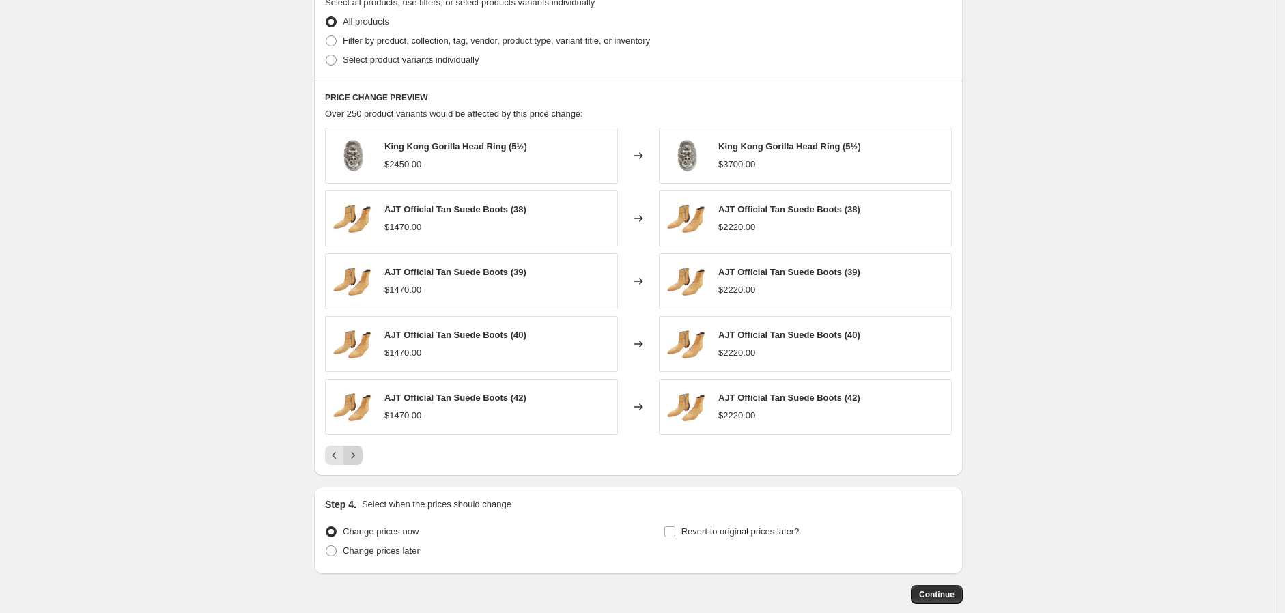
click at [357, 459] on icon "Next" at bounding box center [353, 456] width 14 height 14
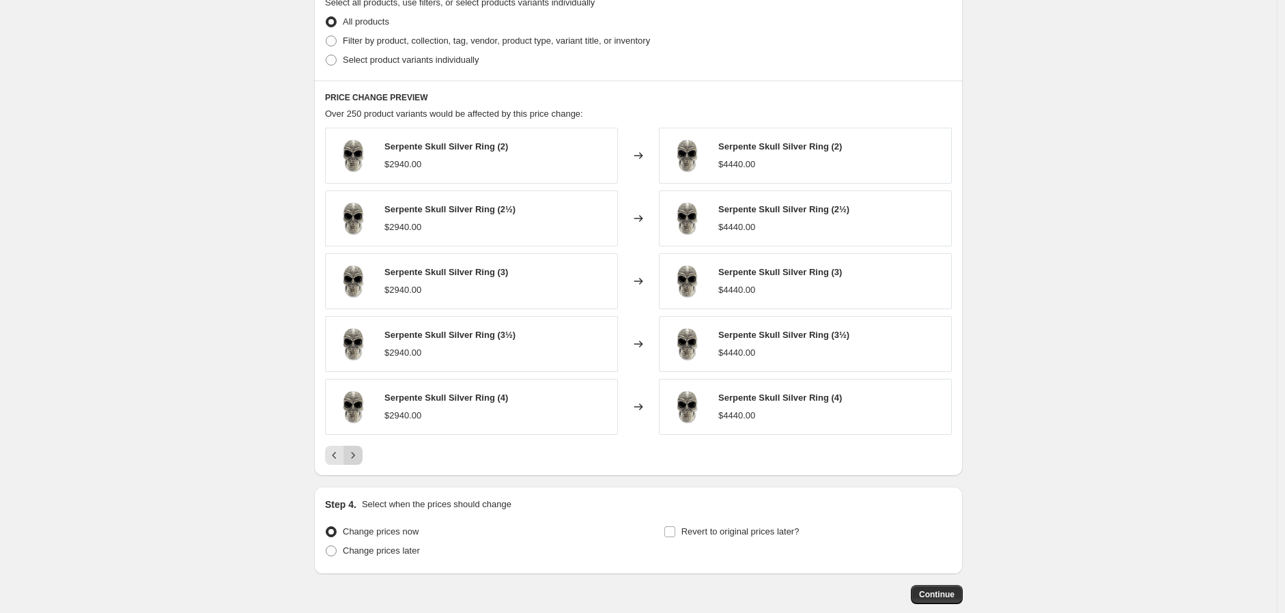
click at [357, 459] on icon "Next" at bounding box center [353, 456] width 14 height 14
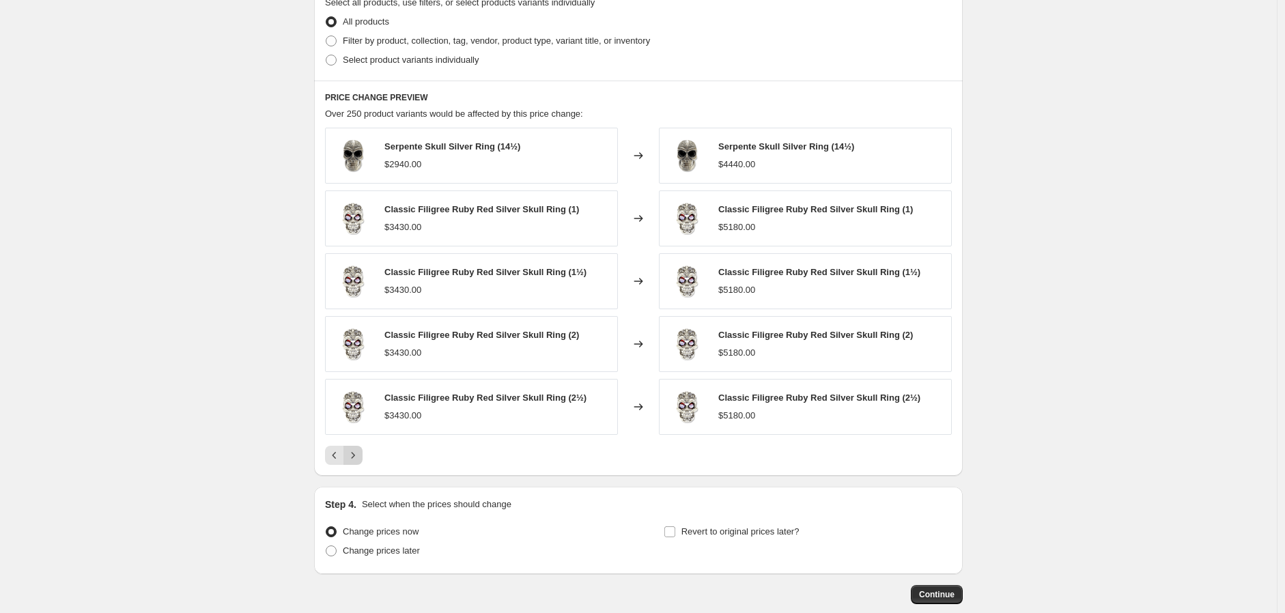
click at [357, 459] on icon "Next" at bounding box center [353, 456] width 14 height 14
click at [354, 451] on icon "Next" at bounding box center [353, 456] width 14 height 14
click at [357, 457] on icon "Next" at bounding box center [353, 456] width 14 height 14
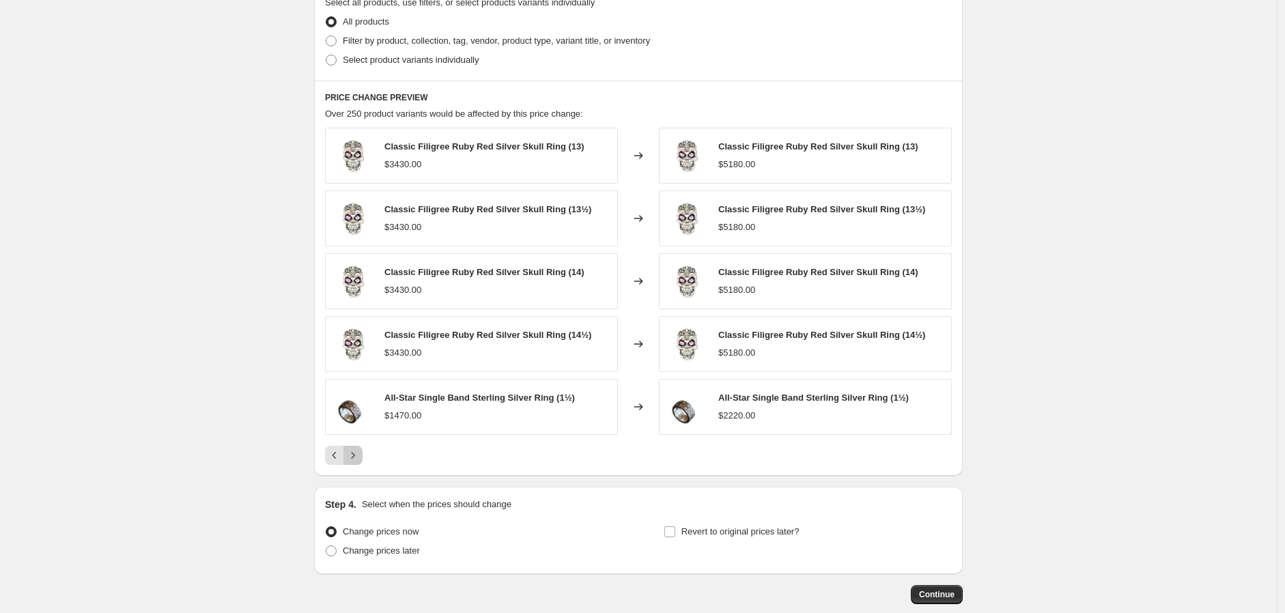
click at [357, 452] on icon "Next" at bounding box center [353, 456] width 14 height 14
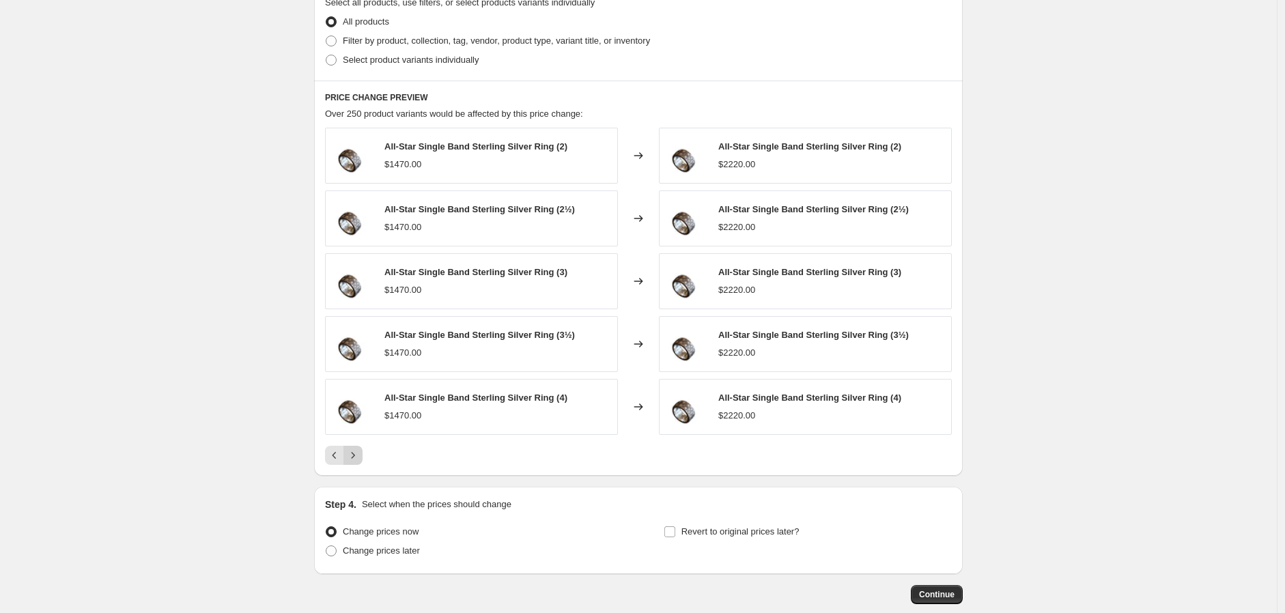
click at [357, 454] on icon "Next" at bounding box center [353, 456] width 14 height 14
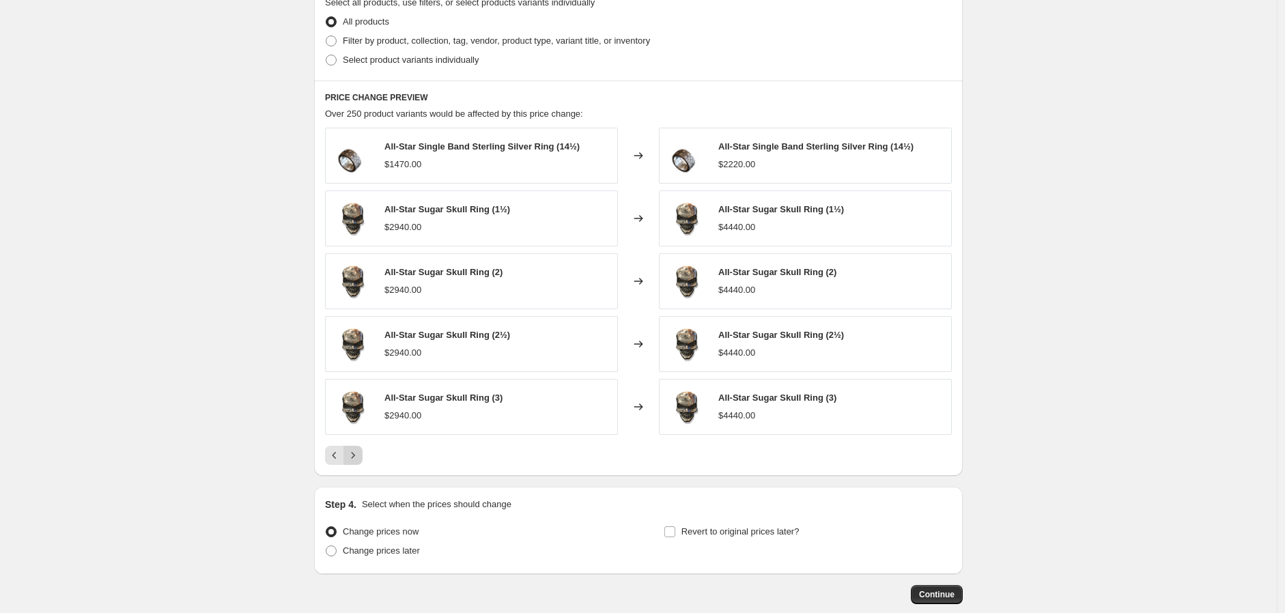
click at [357, 454] on icon "Next" at bounding box center [353, 456] width 14 height 14
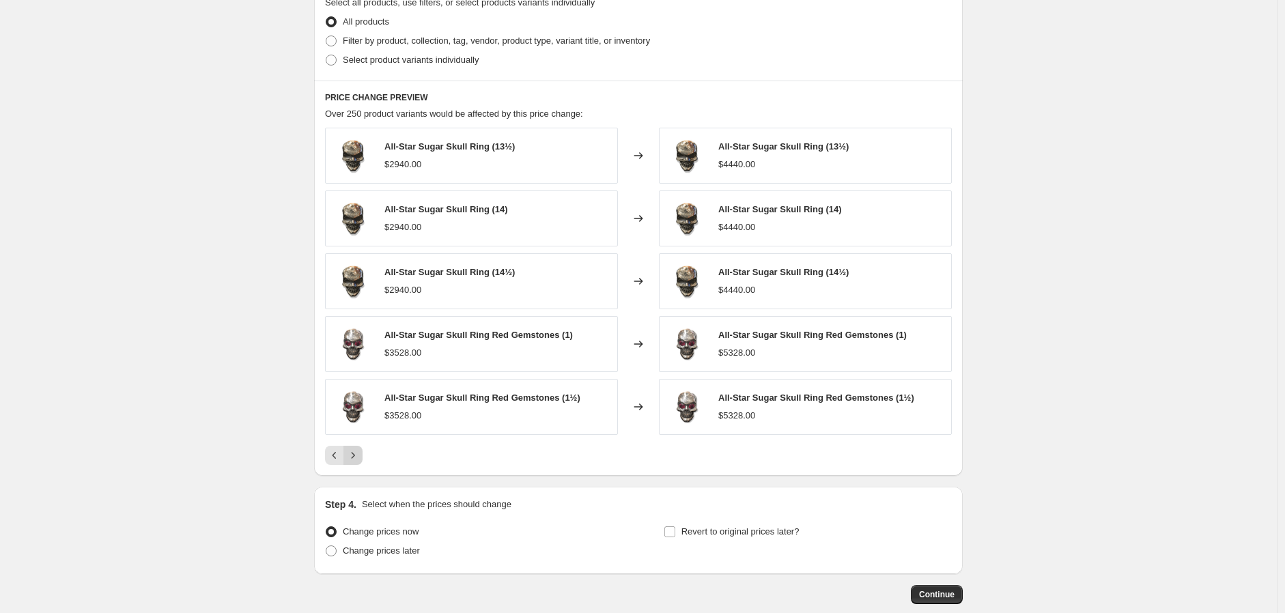
click at [357, 454] on icon "Next" at bounding box center [353, 456] width 14 height 14
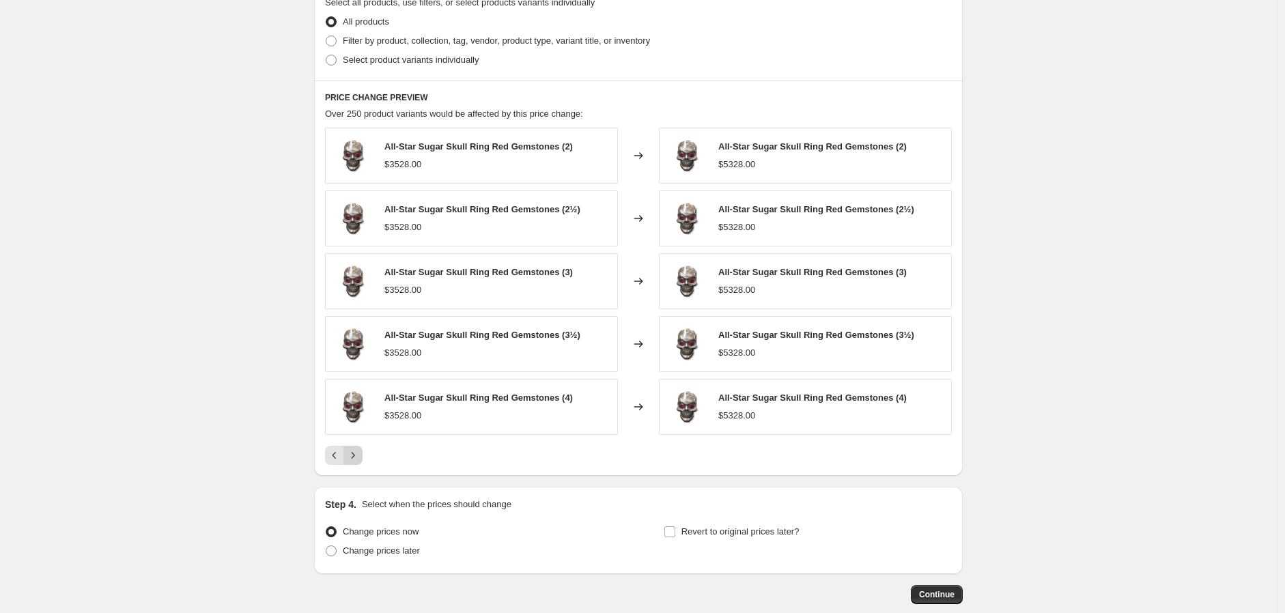
click at [357, 454] on icon "Next" at bounding box center [353, 456] width 14 height 14
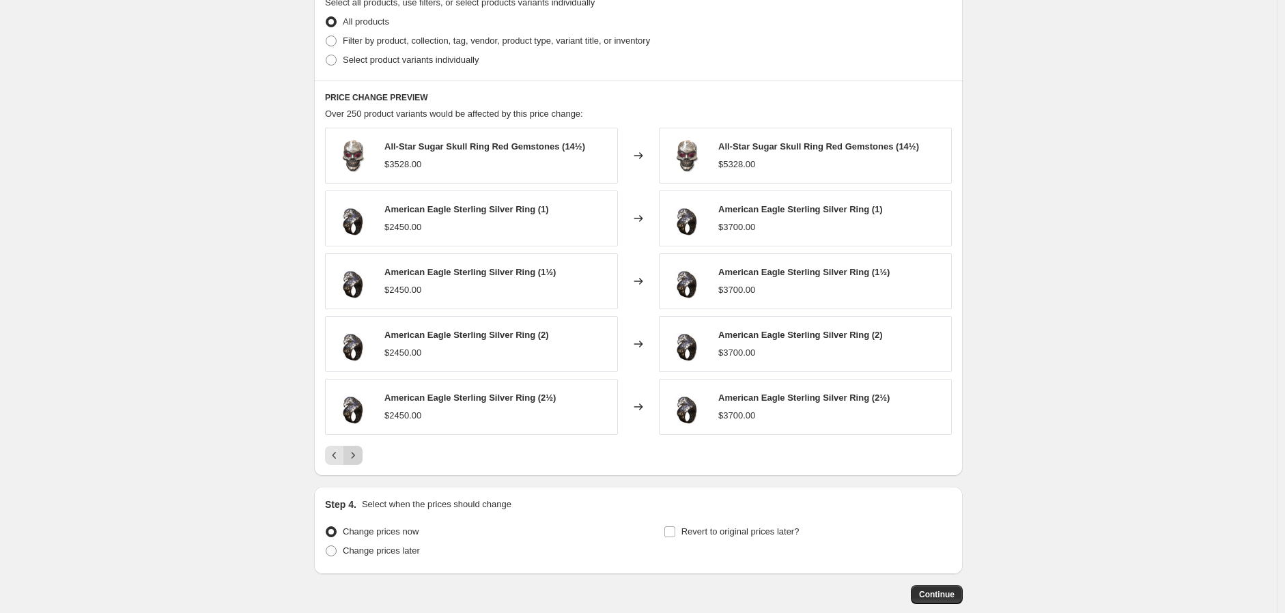
click at [357, 454] on icon "Next" at bounding box center [353, 456] width 14 height 14
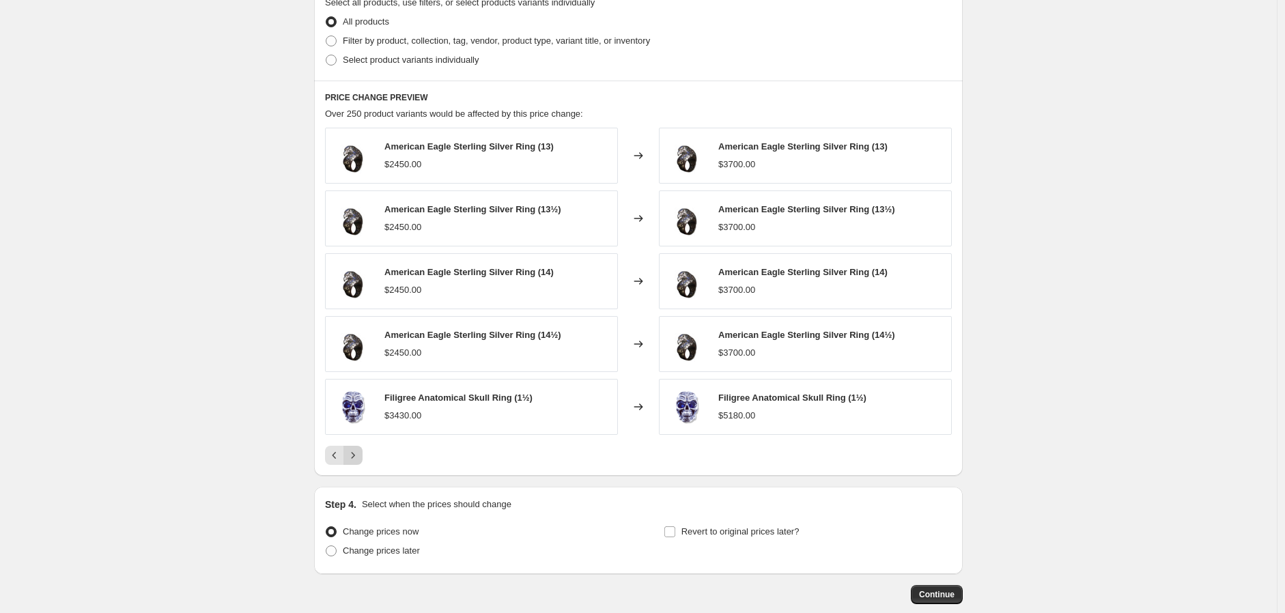
click at [357, 454] on icon "Next" at bounding box center [353, 456] width 14 height 14
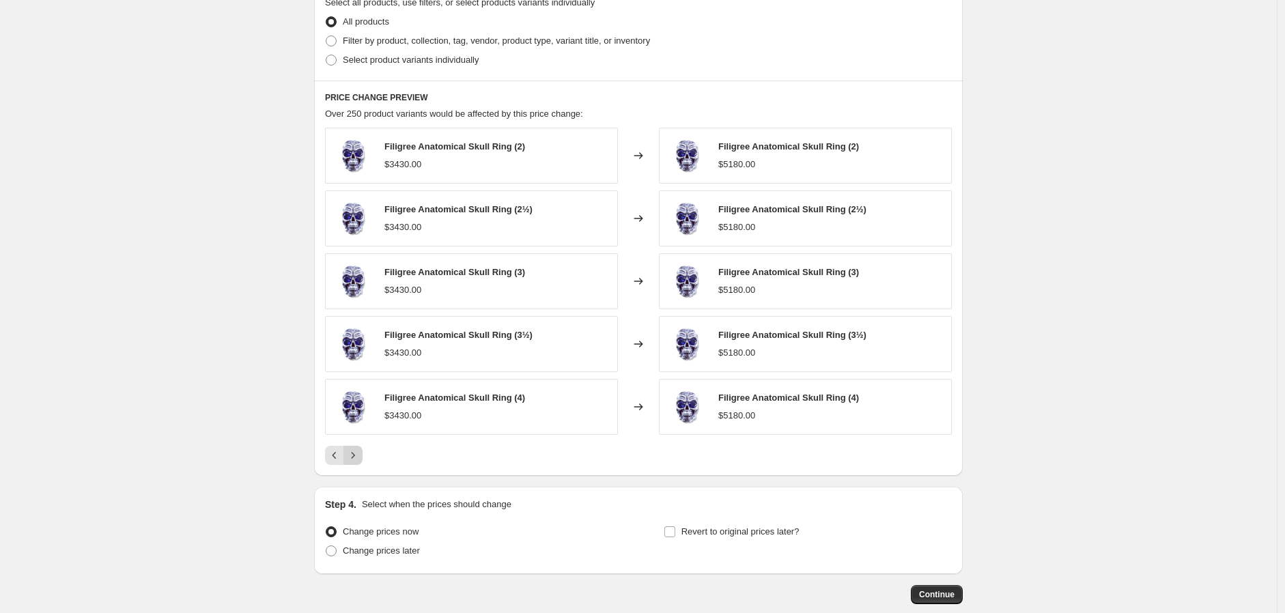
click at [357, 454] on icon "Next" at bounding box center [353, 456] width 14 height 14
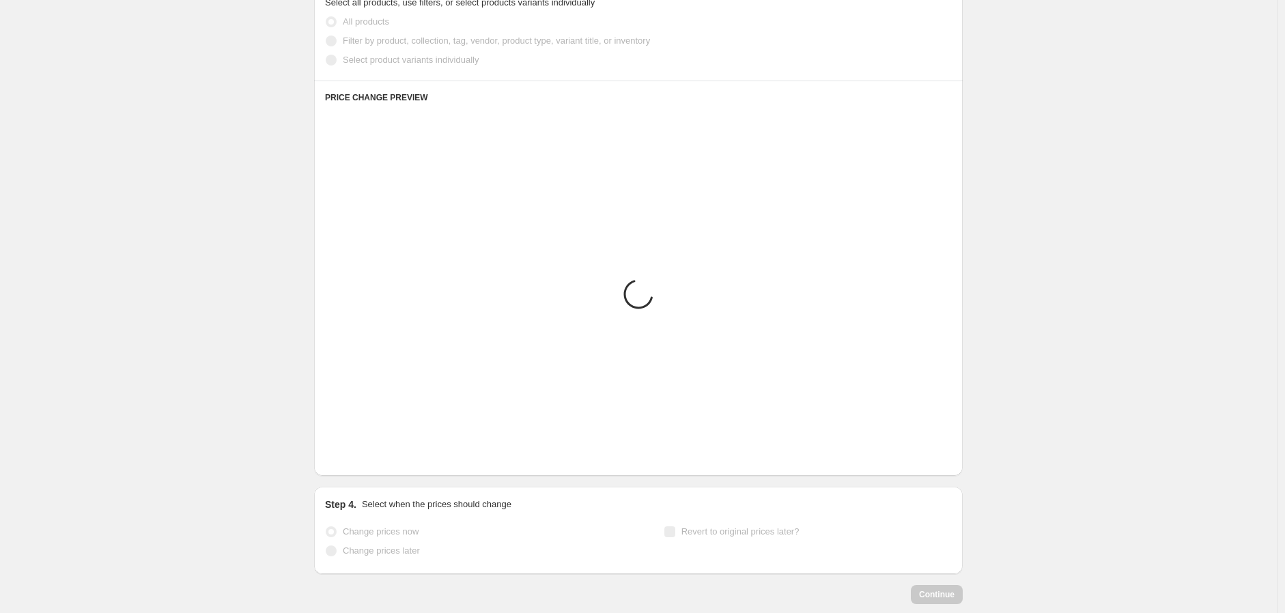
click at [357, 454] on icon "Next" at bounding box center [353, 456] width 14 height 14
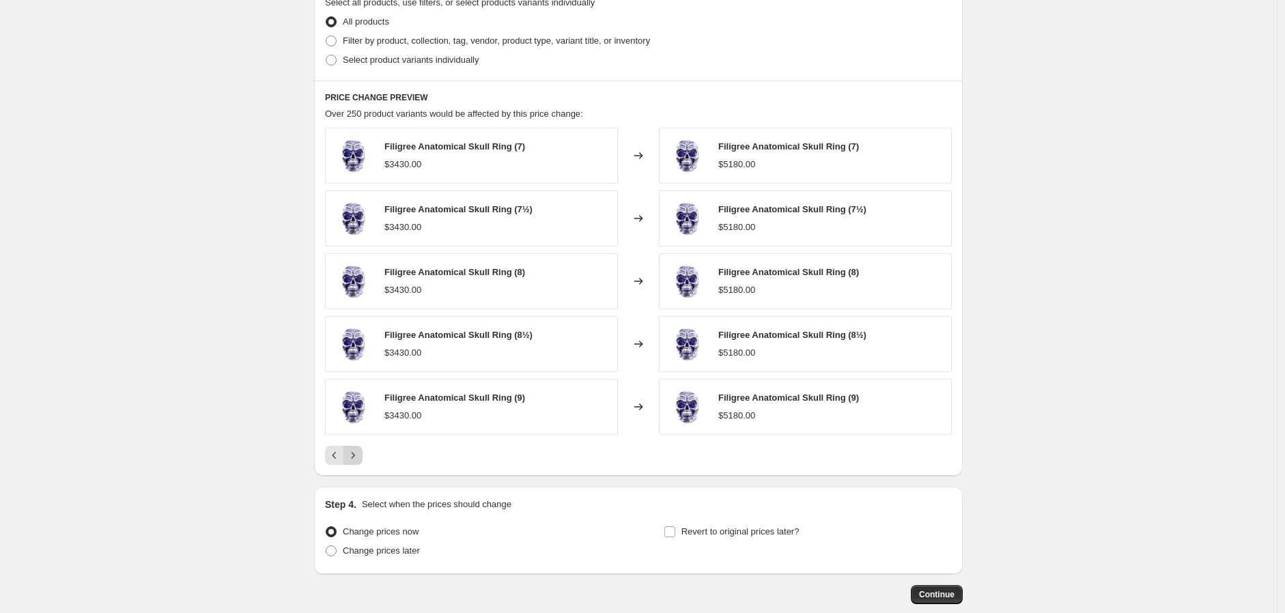
click at [357, 454] on icon "Next" at bounding box center [353, 456] width 14 height 14
click at [355, 457] on icon "Next" at bounding box center [353, 455] width 3 height 6
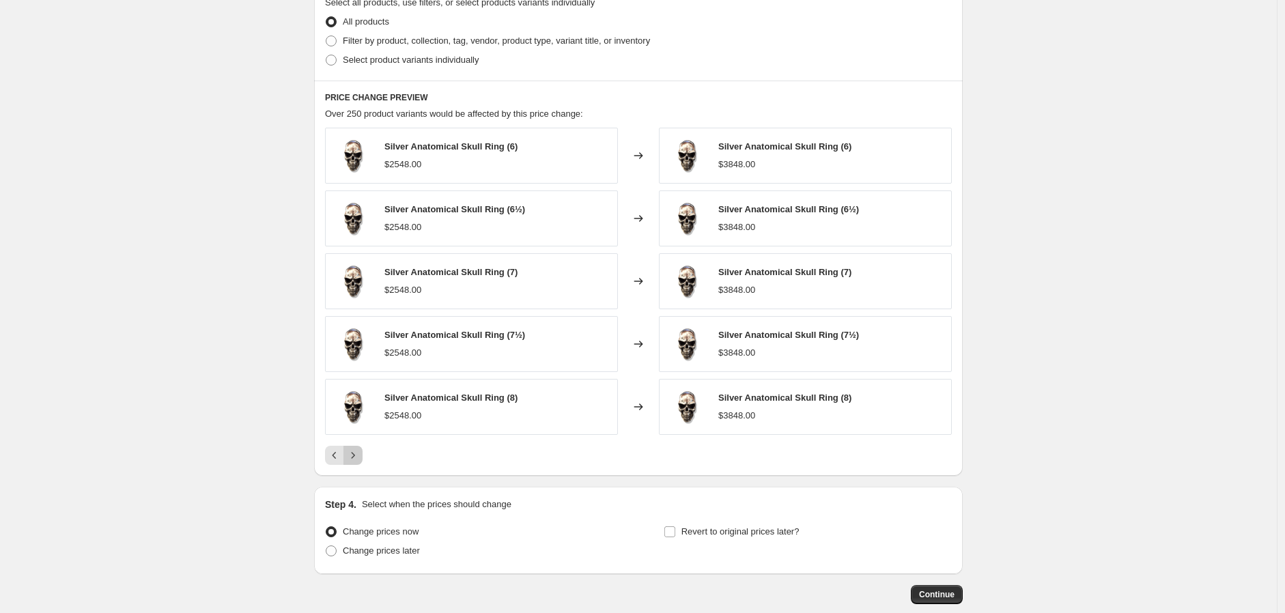
click at [357, 454] on icon "Next" at bounding box center [353, 456] width 14 height 14
click at [359, 458] on icon "Next" at bounding box center [353, 456] width 14 height 14
click at [359, 456] on icon "Next" at bounding box center [353, 456] width 14 height 14
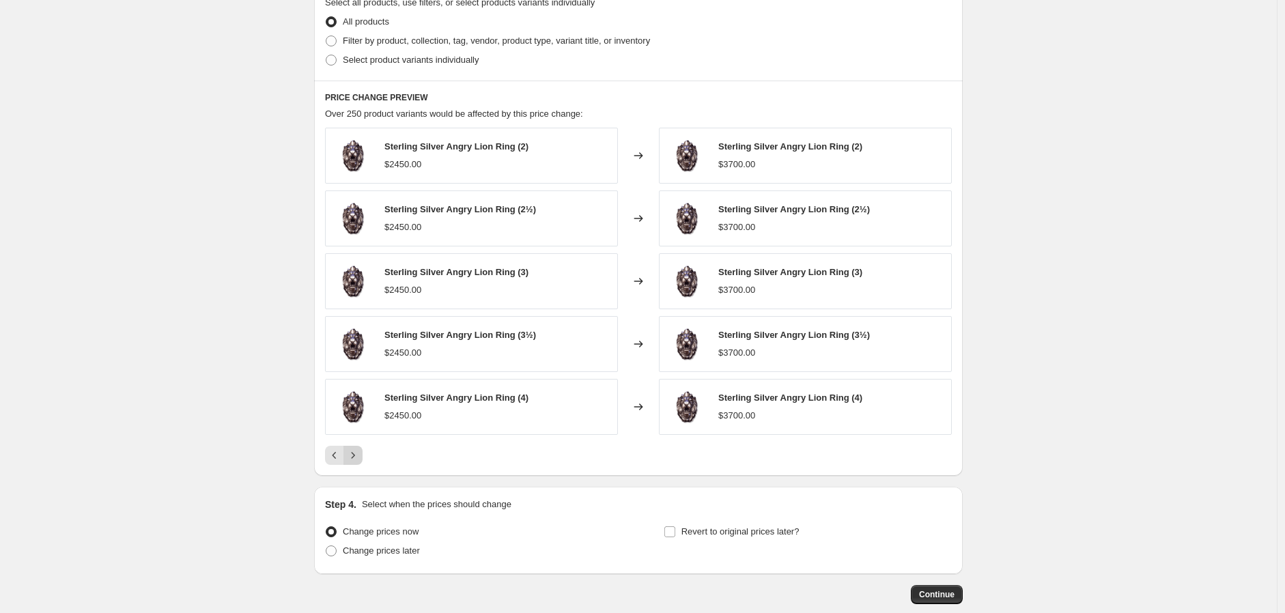
click at [359, 456] on icon "Next" at bounding box center [353, 456] width 14 height 14
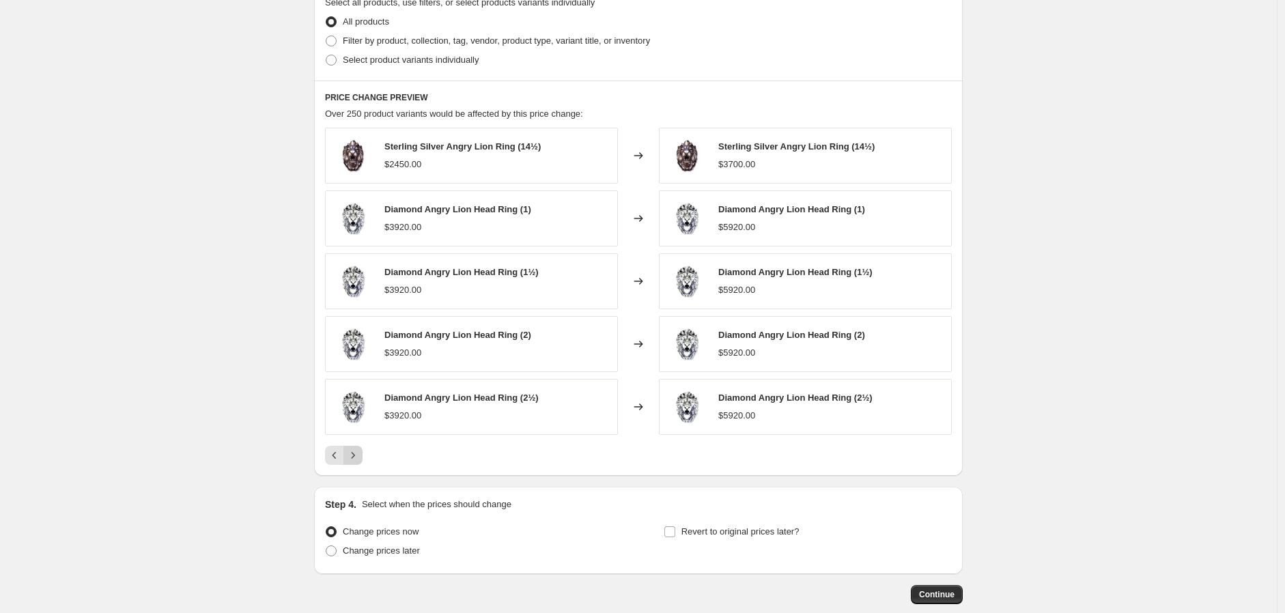
click at [359, 456] on icon "Next" at bounding box center [353, 456] width 14 height 14
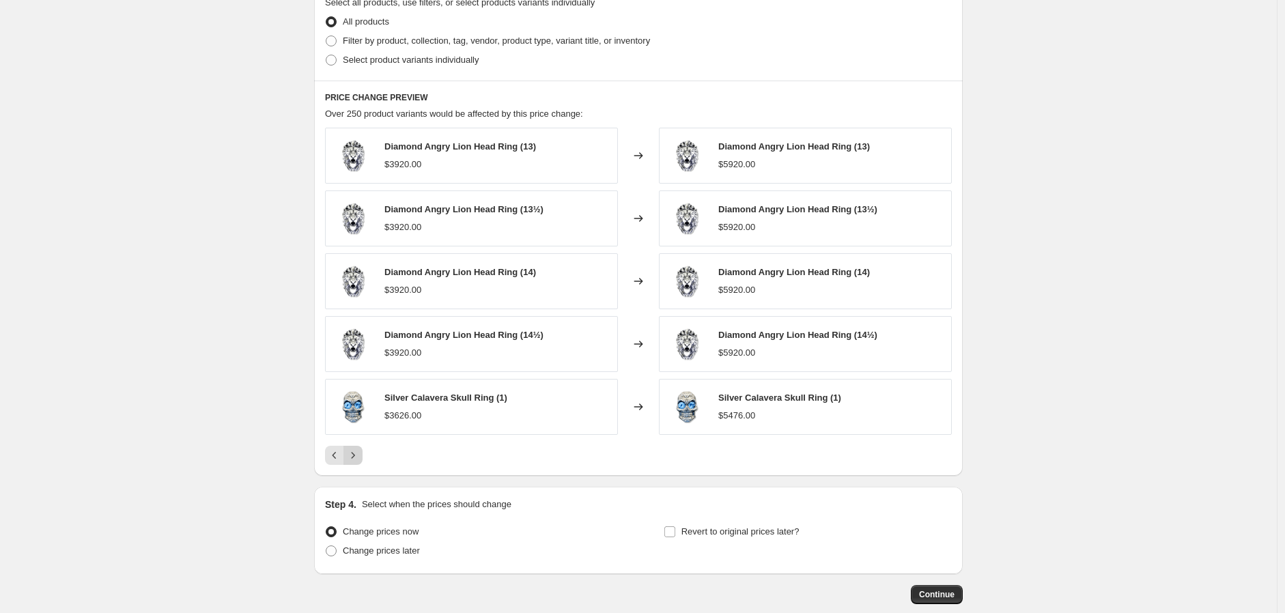
click at [359, 456] on icon "Next" at bounding box center [353, 456] width 14 height 14
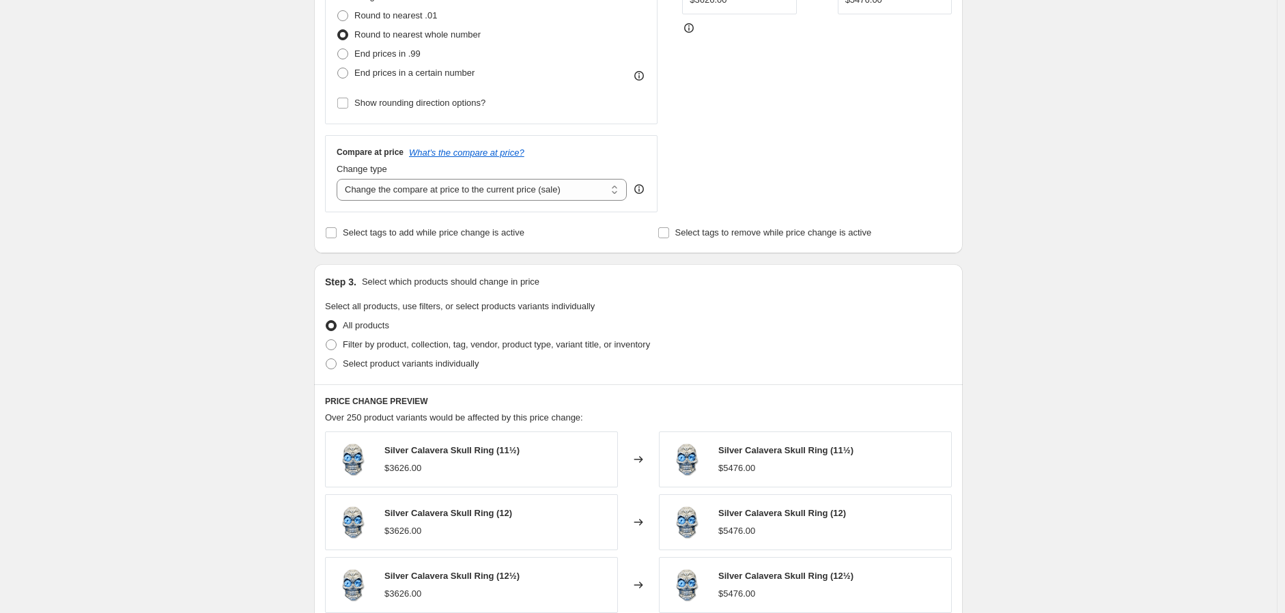
scroll to position [222, 0]
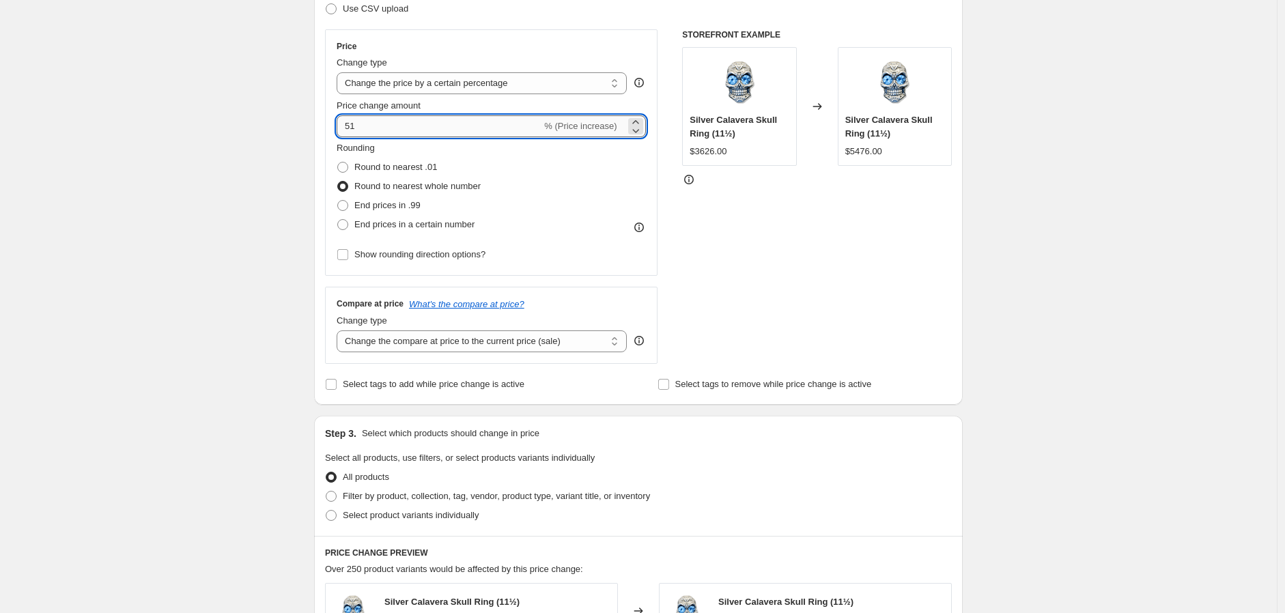
click at [385, 127] on input "51" at bounding box center [439, 126] width 205 height 22
click at [846, 234] on div "STOREFRONT EXAMPLE Silver Calavera Skull Ring (11½) $3626.00 Changed to Silver …" at bounding box center [817, 196] width 270 height 335
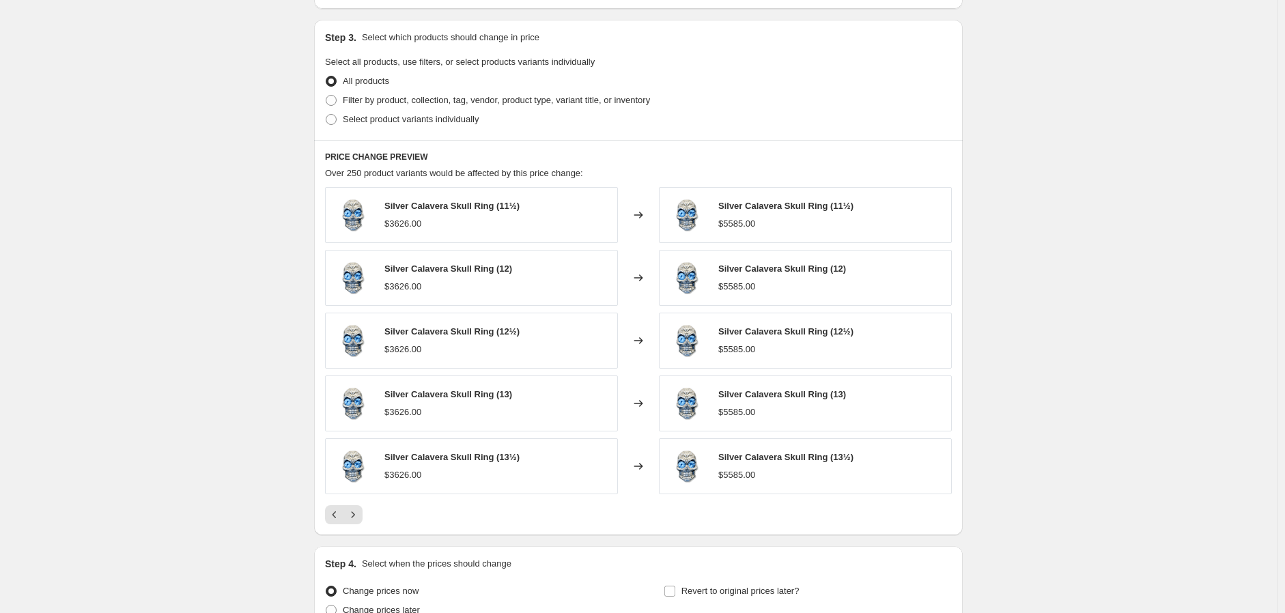
scroll to position [753, 0]
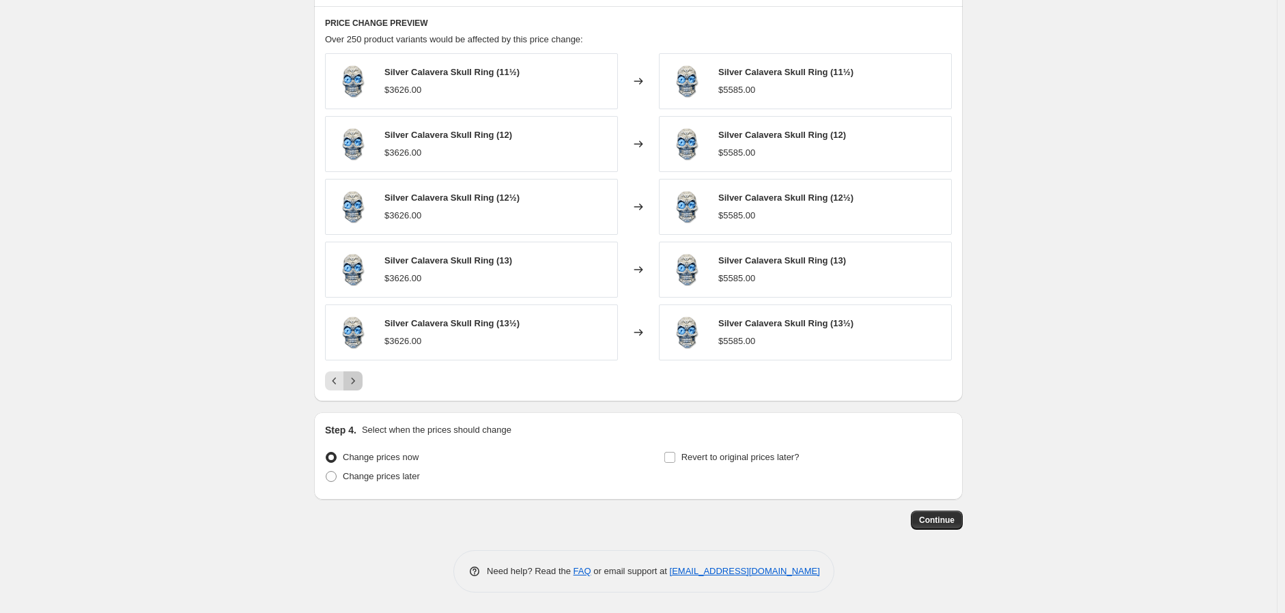
click at [357, 380] on icon "Next" at bounding box center [353, 381] width 14 height 14
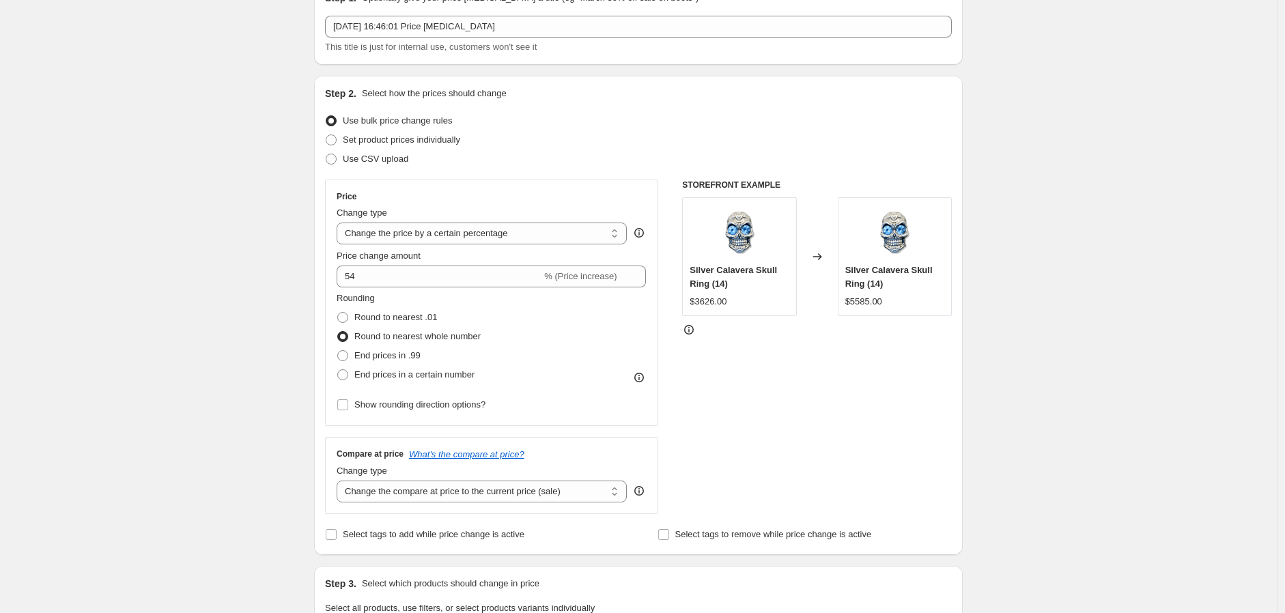
scroll to position [0, 0]
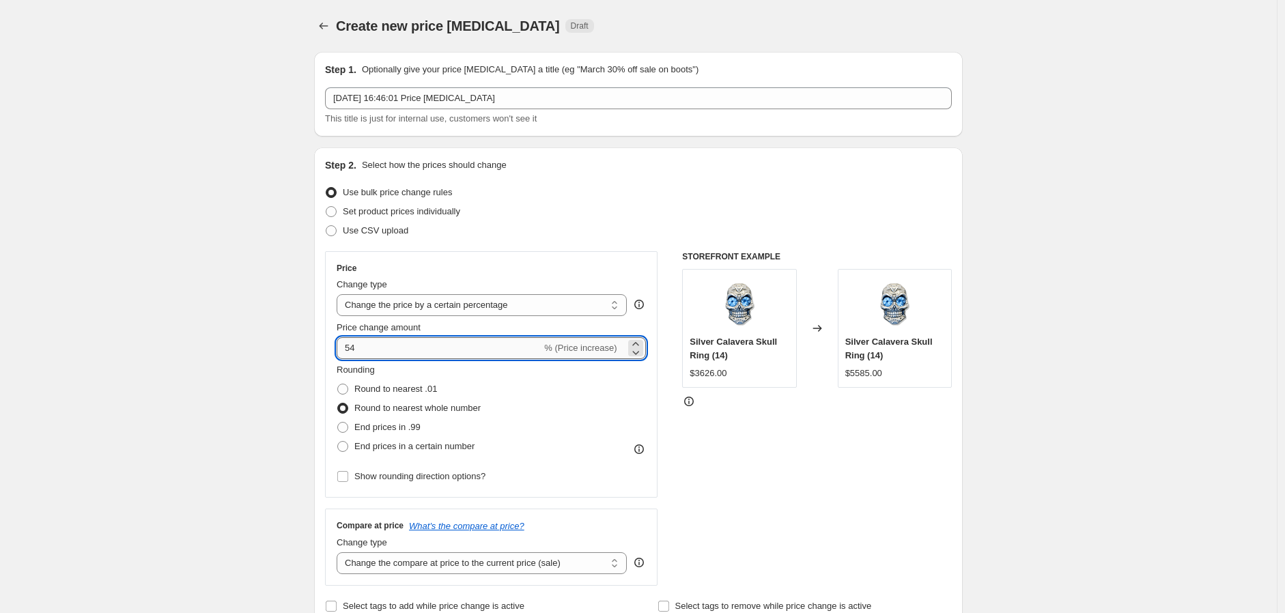
click at [441, 346] on input "54" at bounding box center [439, 348] width 205 height 22
type input "55"
click at [739, 411] on div "STOREFRONT EXAMPLE Silver Calavera Skull Ring (14) $3626.00 Changed to Silver C…" at bounding box center [817, 418] width 270 height 335
click at [435, 347] on input "55" at bounding box center [439, 348] width 205 height 22
click at [905, 507] on div "STOREFRONT EXAMPLE Silver Calavera Skull Ring (14) $3626.00 Changed to Silver C…" at bounding box center [817, 418] width 270 height 335
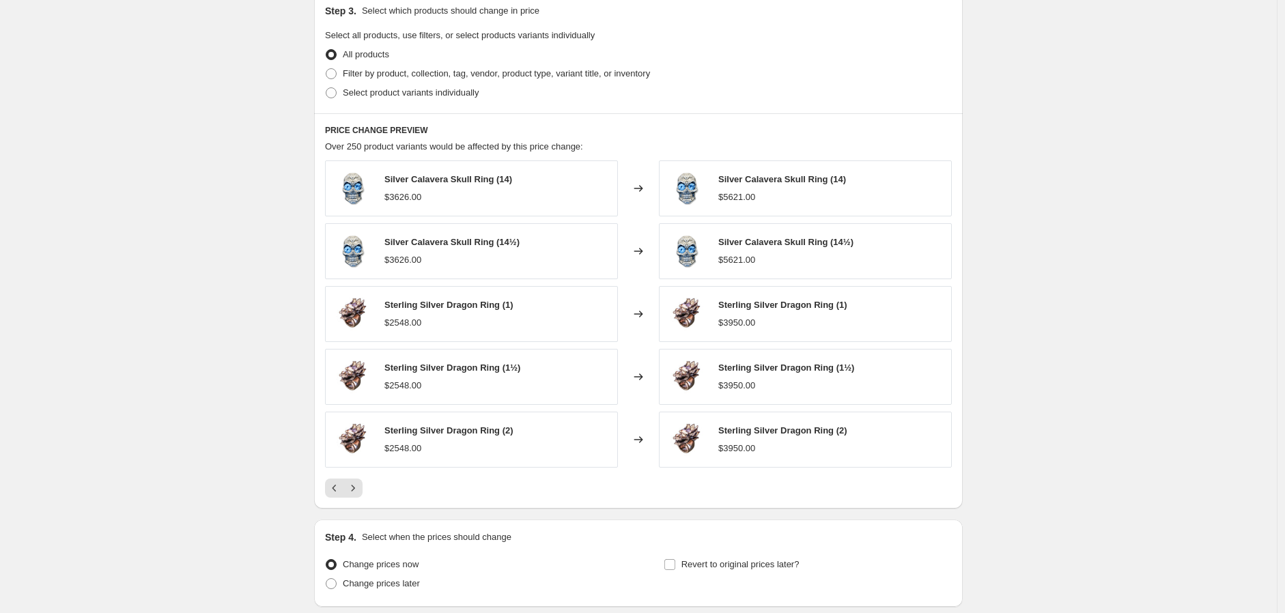
scroll to position [753, 0]
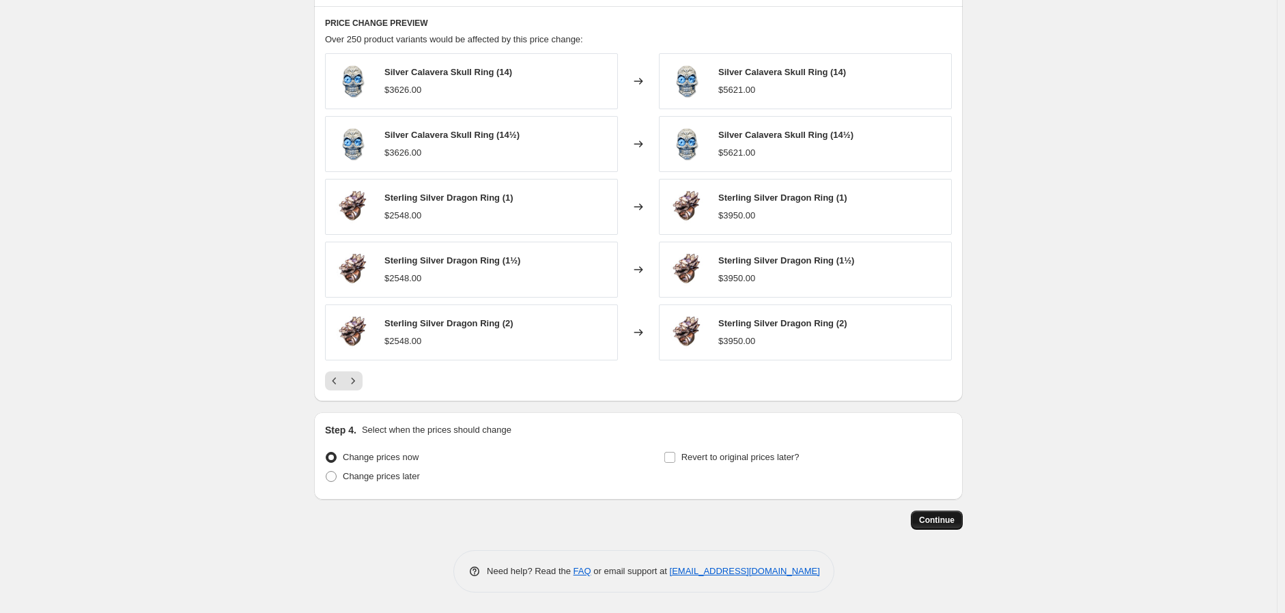
click at [946, 525] on span "Continue" at bounding box center [937, 520] width 36 height 11
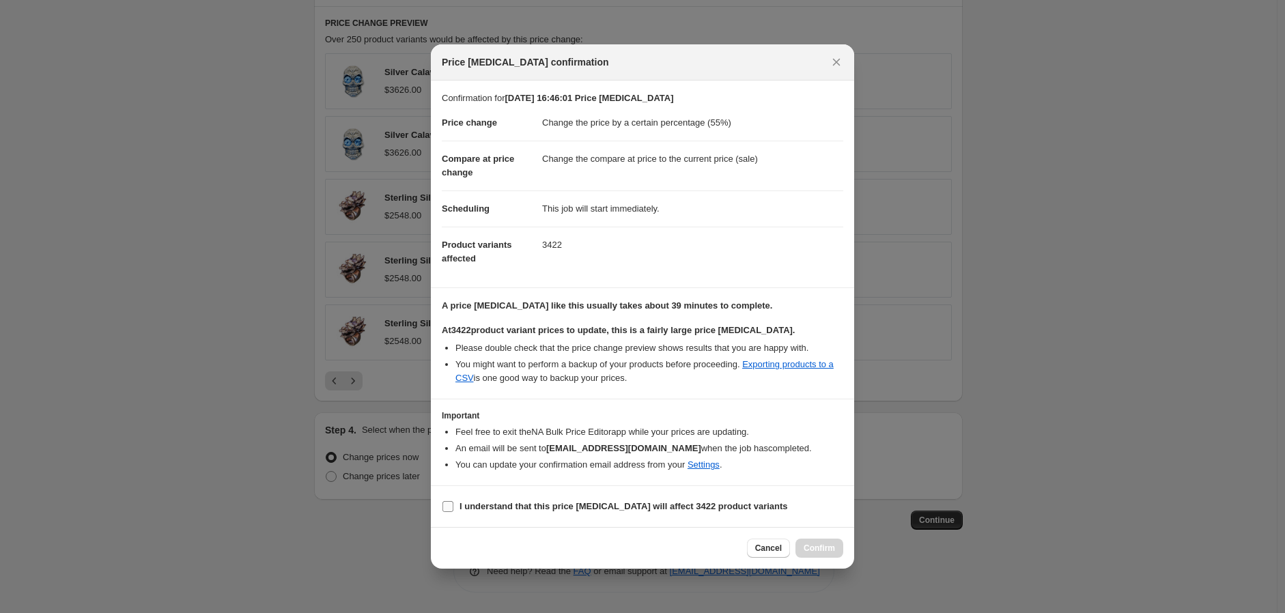
click at [448, 505] on input "I understand that this price change job will affect 3422 product variants" at bounding box center [448, 506] width 11 height 11
checkbox input "true"
click at [822, 548] on span "Confirm" at bounding box center [819, 548] width 31 height 11
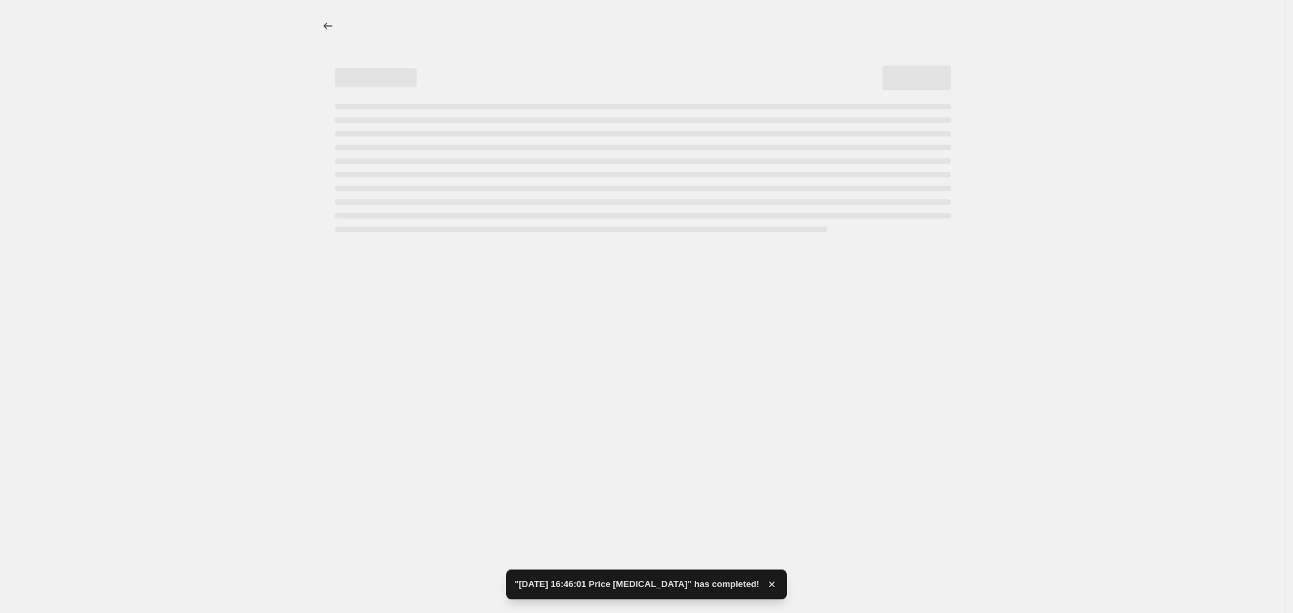
select select "percentage"
